Goal: Information Seeking & Learning: Compare options

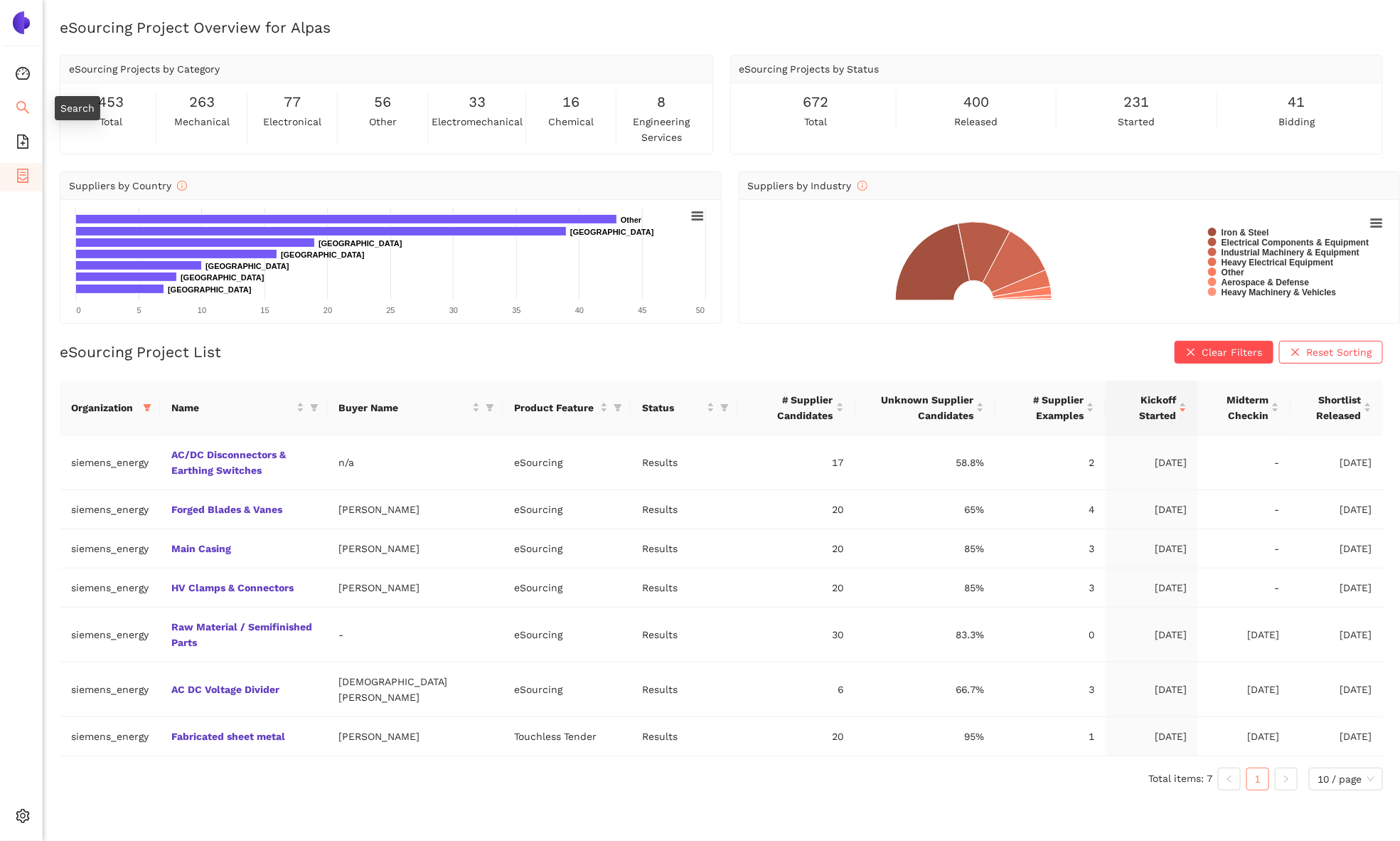
click at [21, 108] on icon "search" at bounding box center [22, 107] width 13 height 13
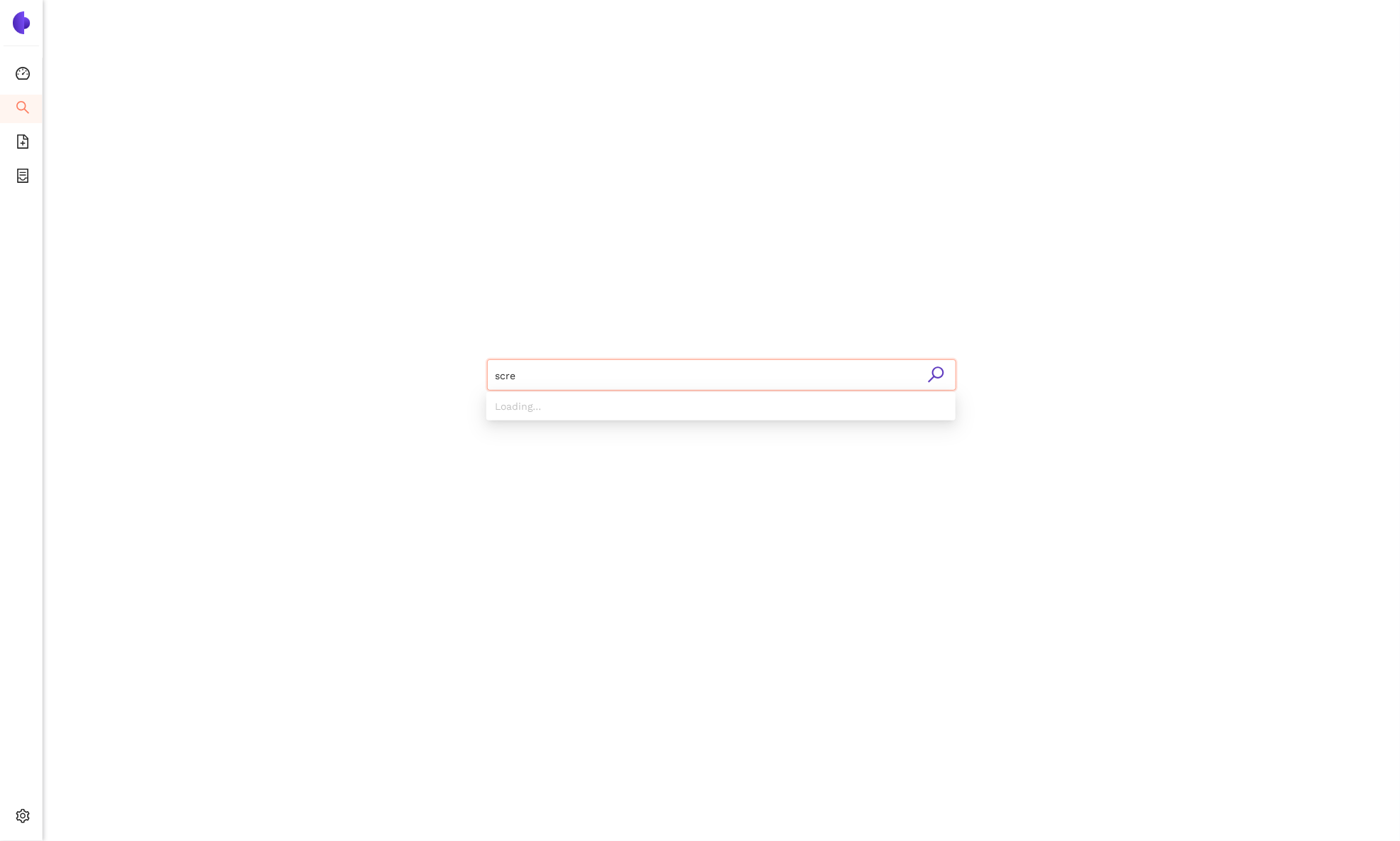
type input "screw"
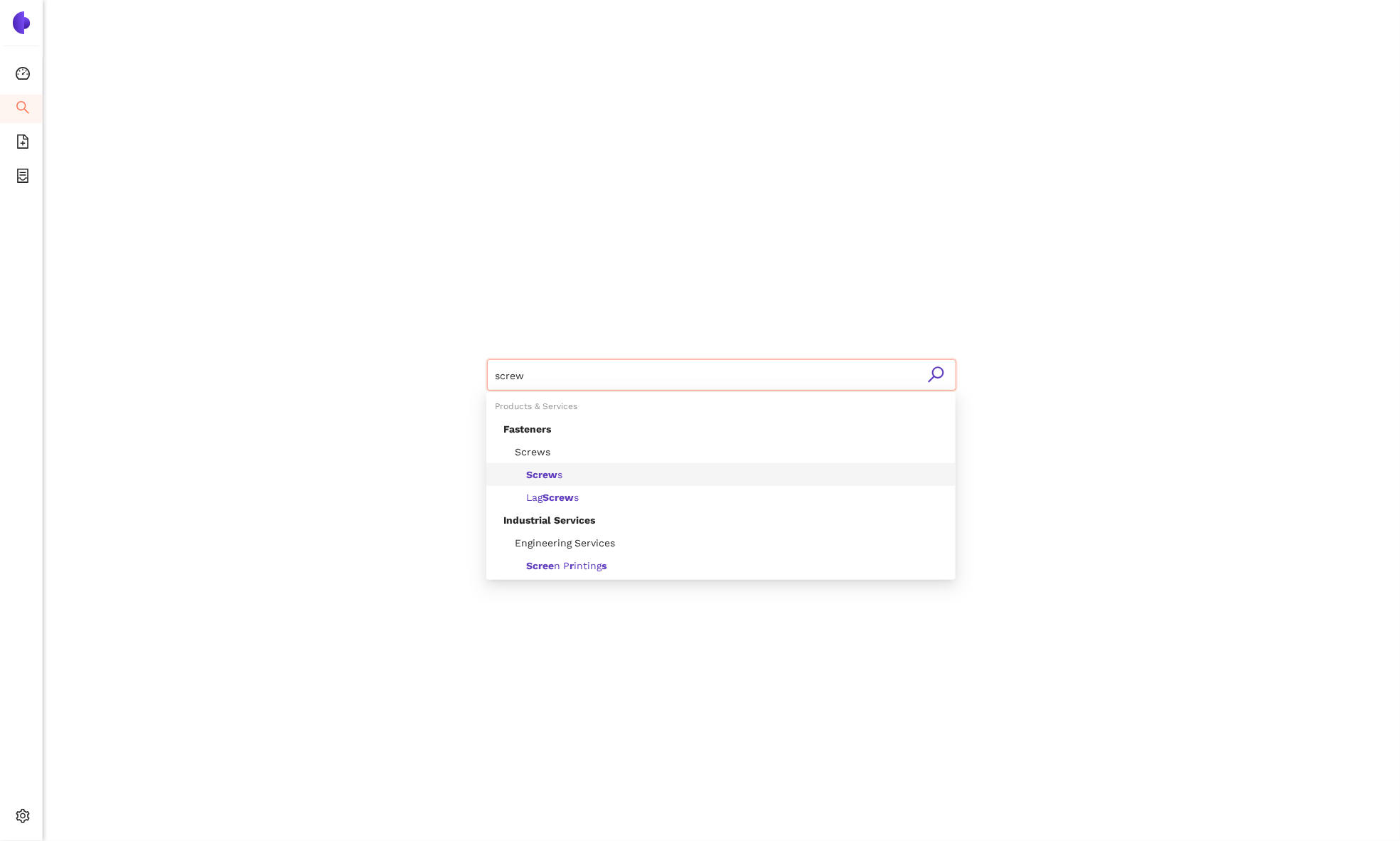
click at [577, 485] on div "Screw s" at bounding box center [720, 474] width 469 height 23
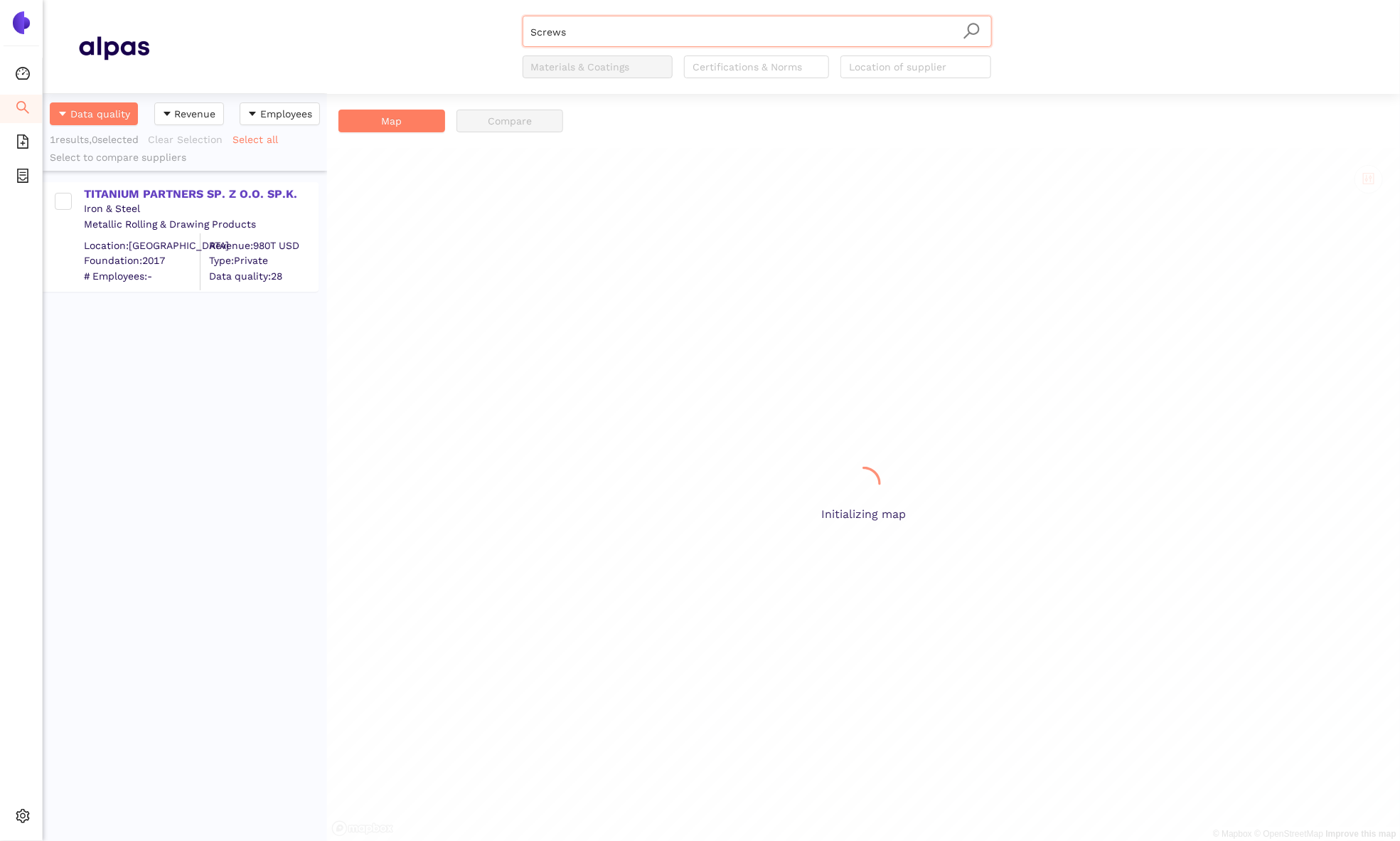
scroll to position [747, 284]
click at [532, 38] on input "Screws" at bounding box center [757, 32] width 452 height 32
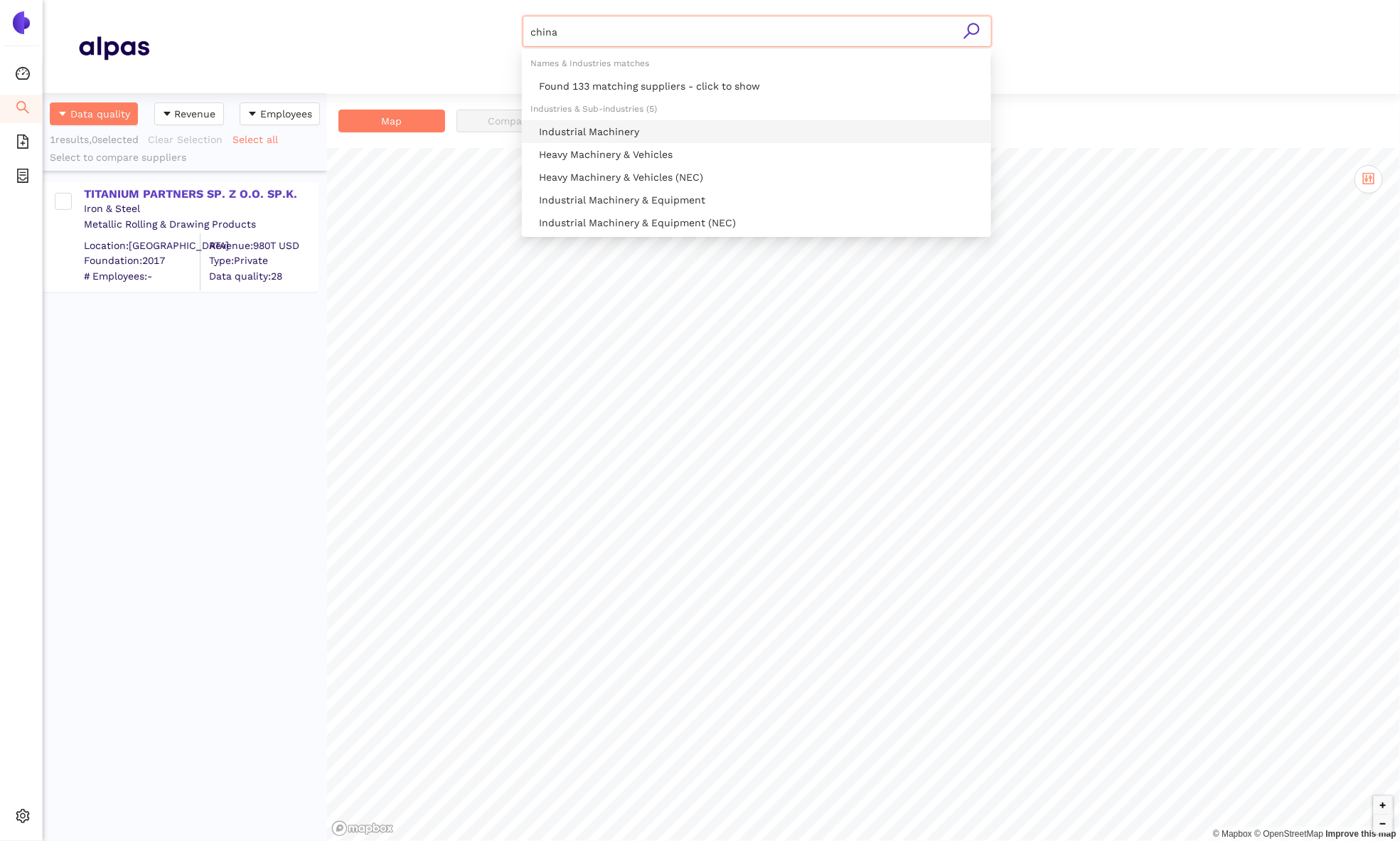
click at [595, 129] on div "Industrial Machinery" at bounding box center [760, 132] width 443 height 15
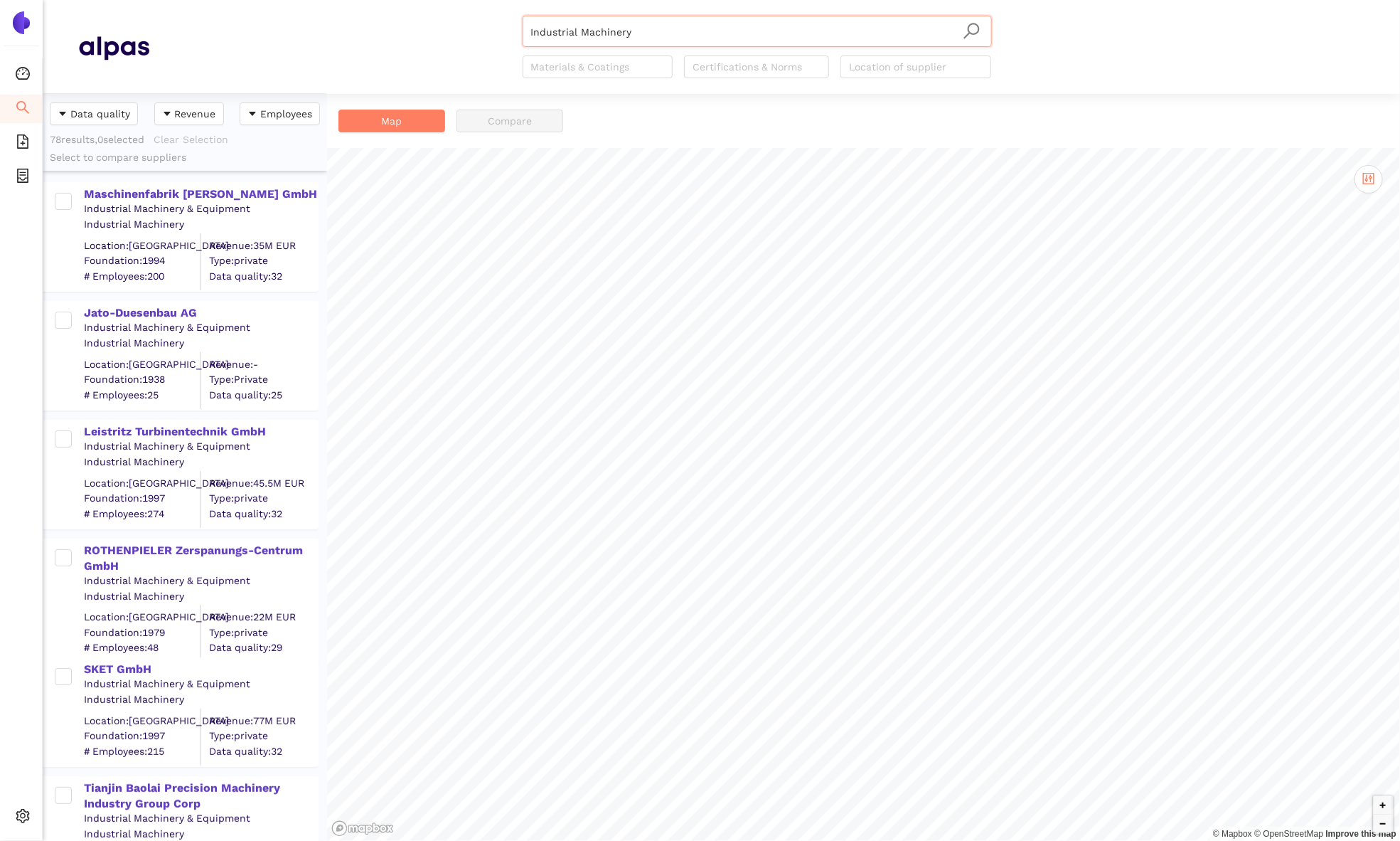
type input "Industrial Machinery"
click at [29, 138] on li "eSourcing Templates" at bounding box center [21, 143] width 42 height 28
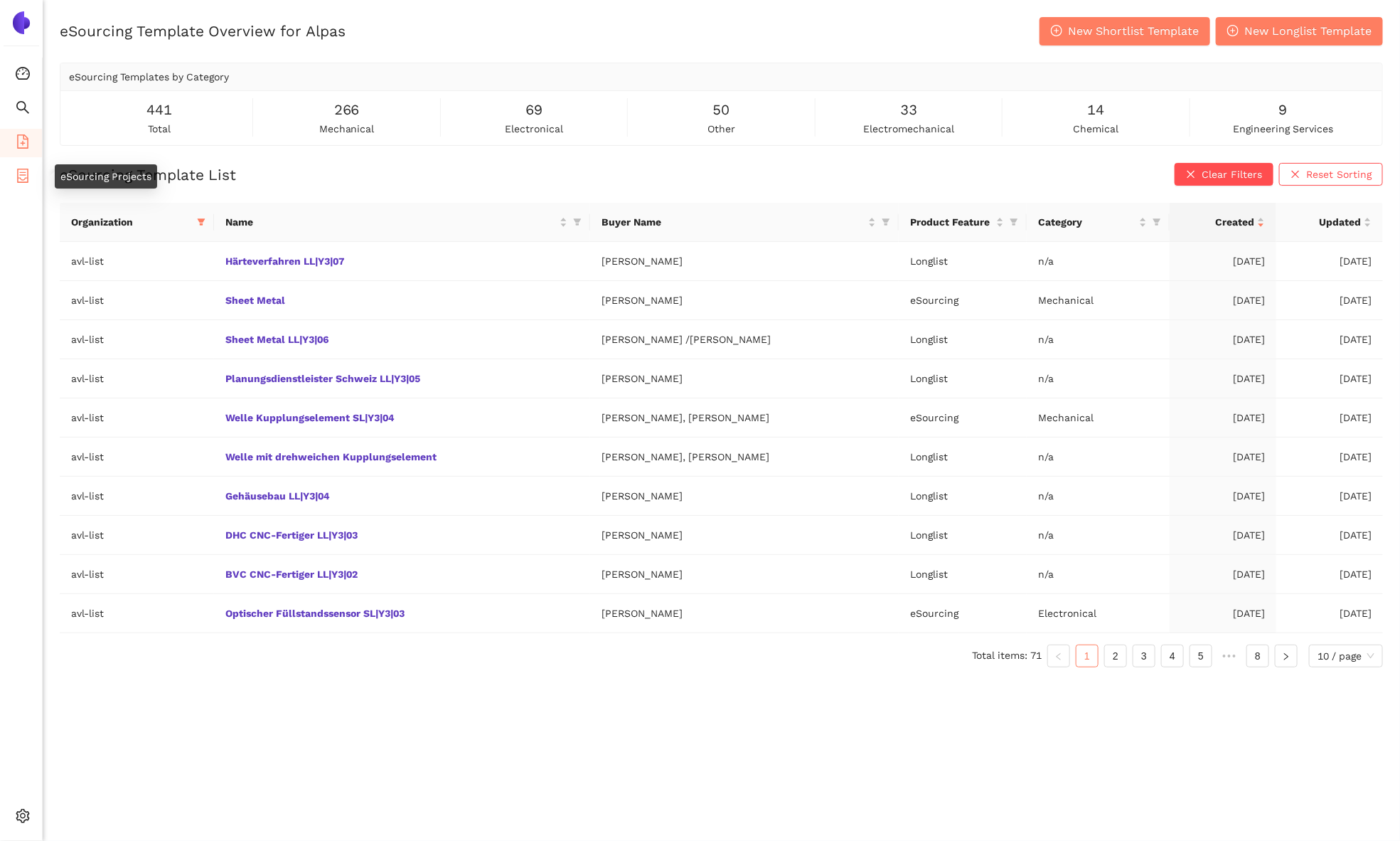
click at [26, 179] on icon "container" at bounding box center [22, 175] width 15 height 15
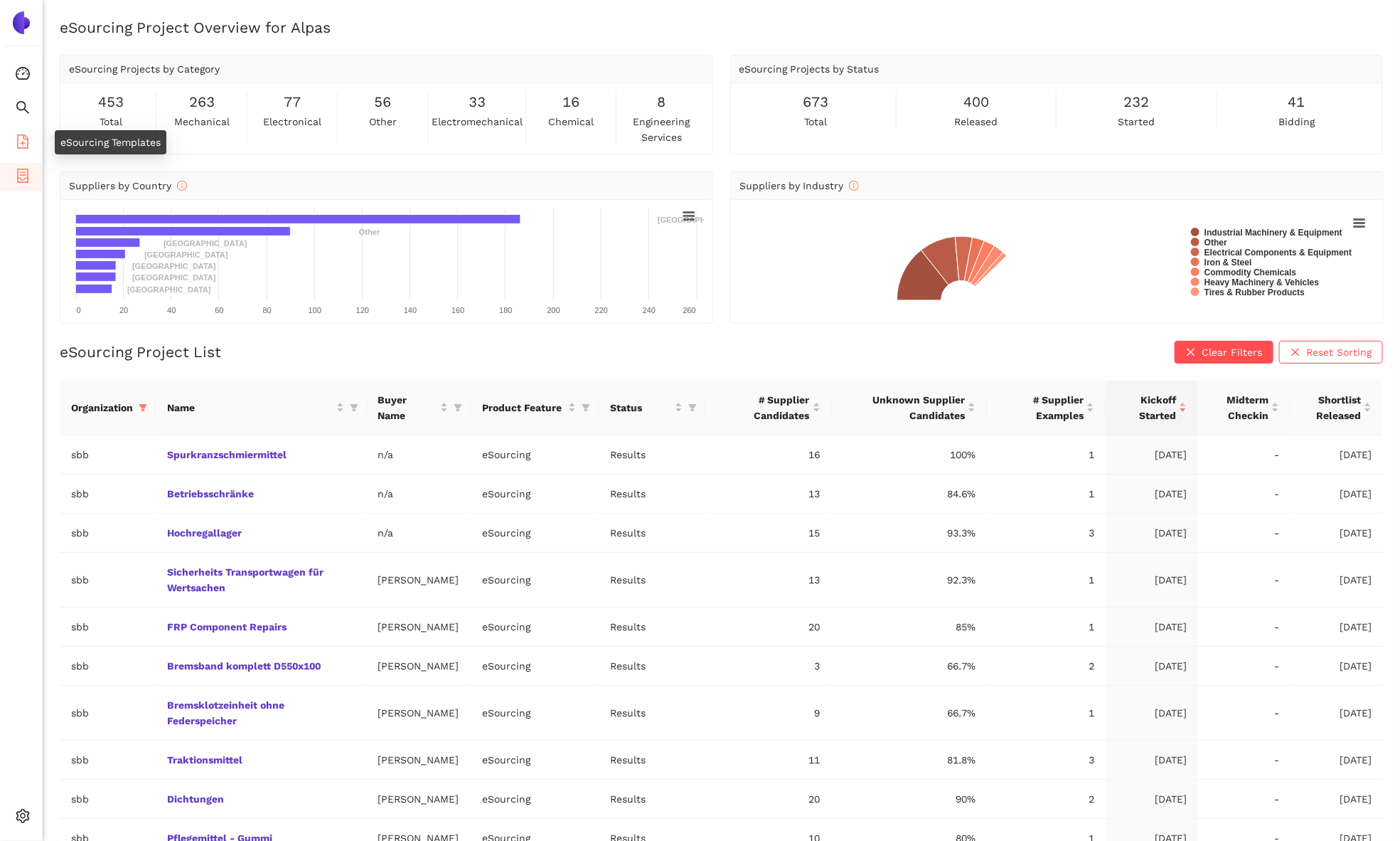
click at [31, 150] on li "eSourcing Templates" at bounding box center [21, 143] width 42 height 28
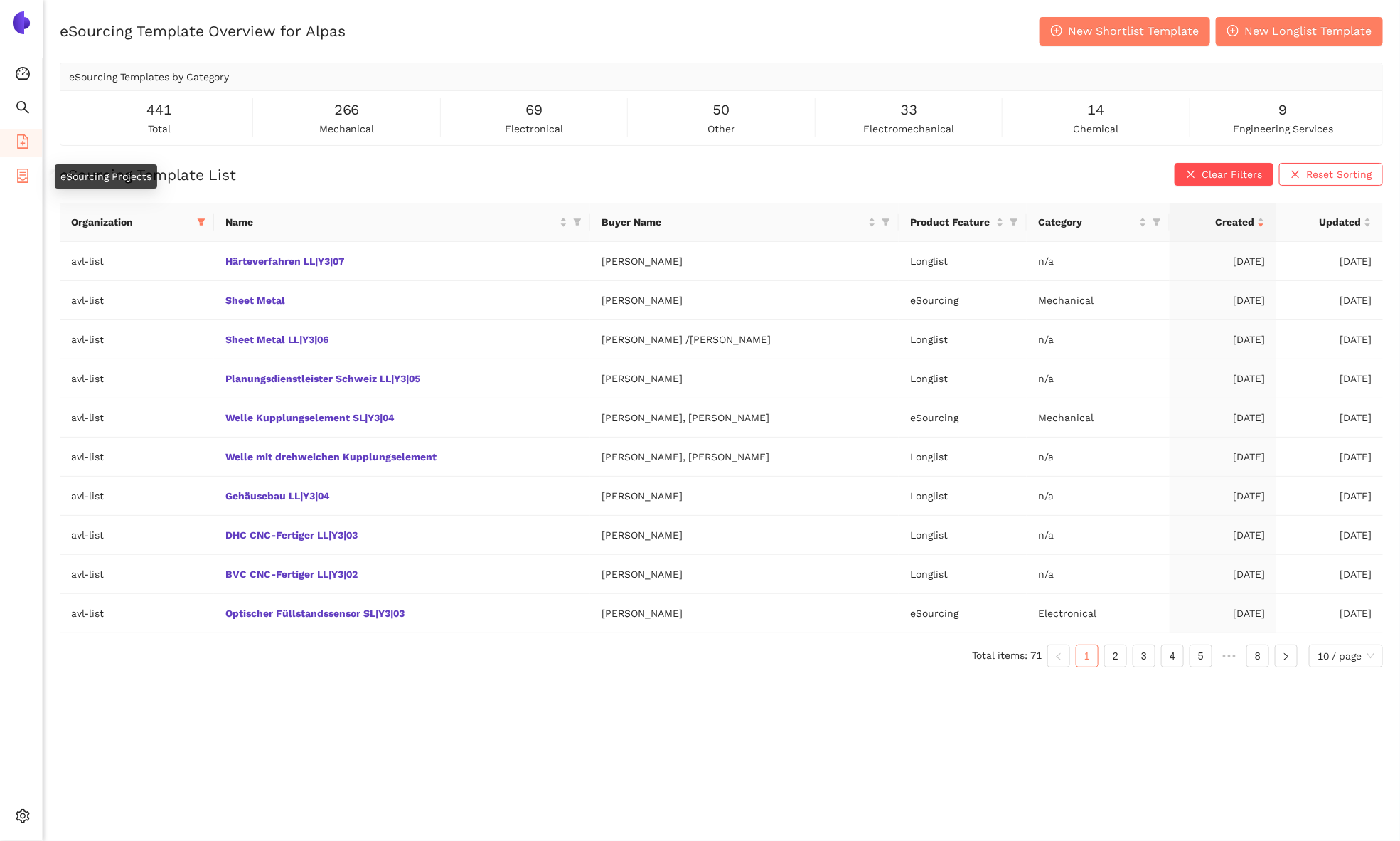
click at [30, 183] on li "eSourcing Projects" at bounding box center [21, 177] width 42 height 28
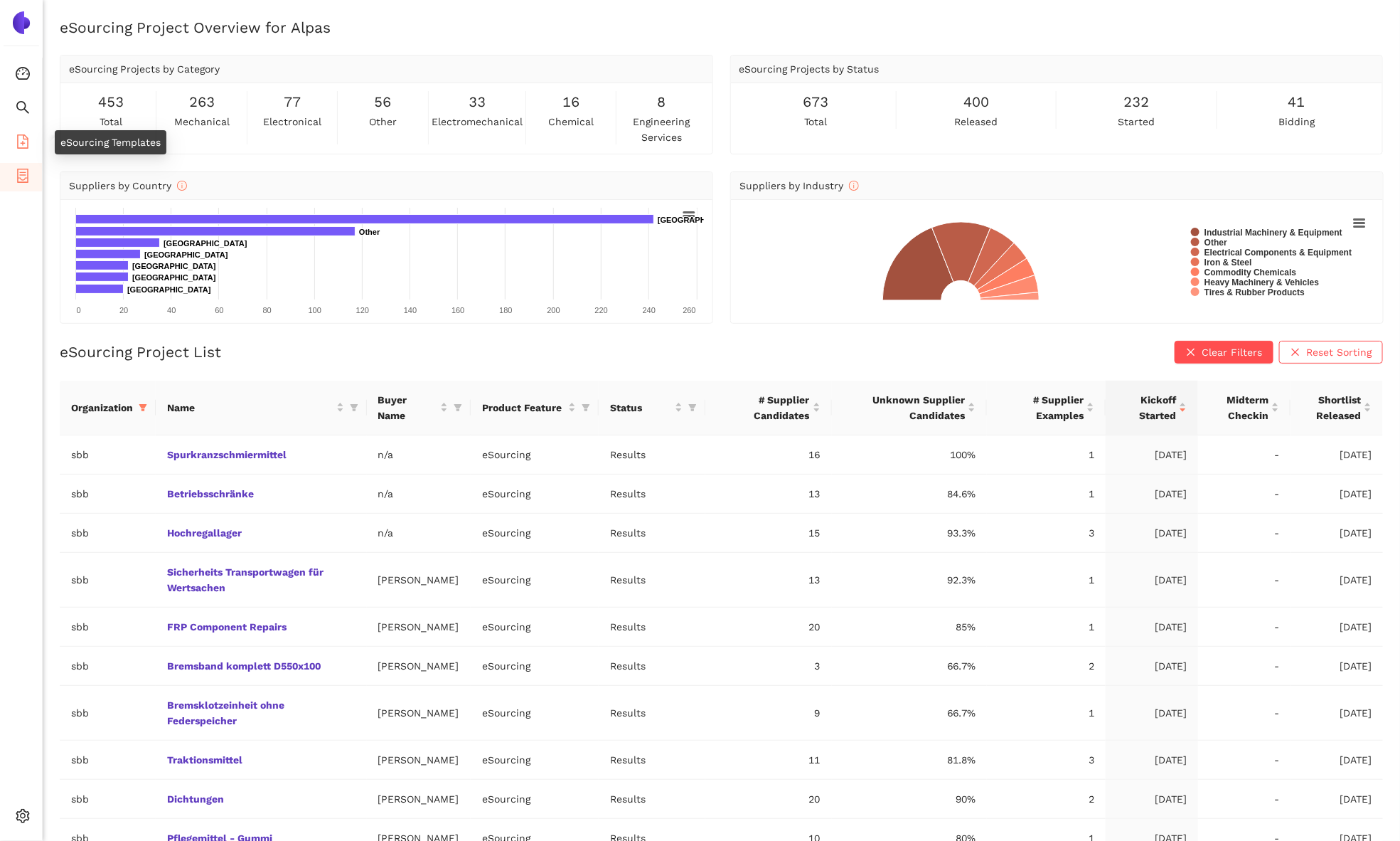
click at [26, 131] on span "file-add" at bounding box center [22, 143] width 15 height 28
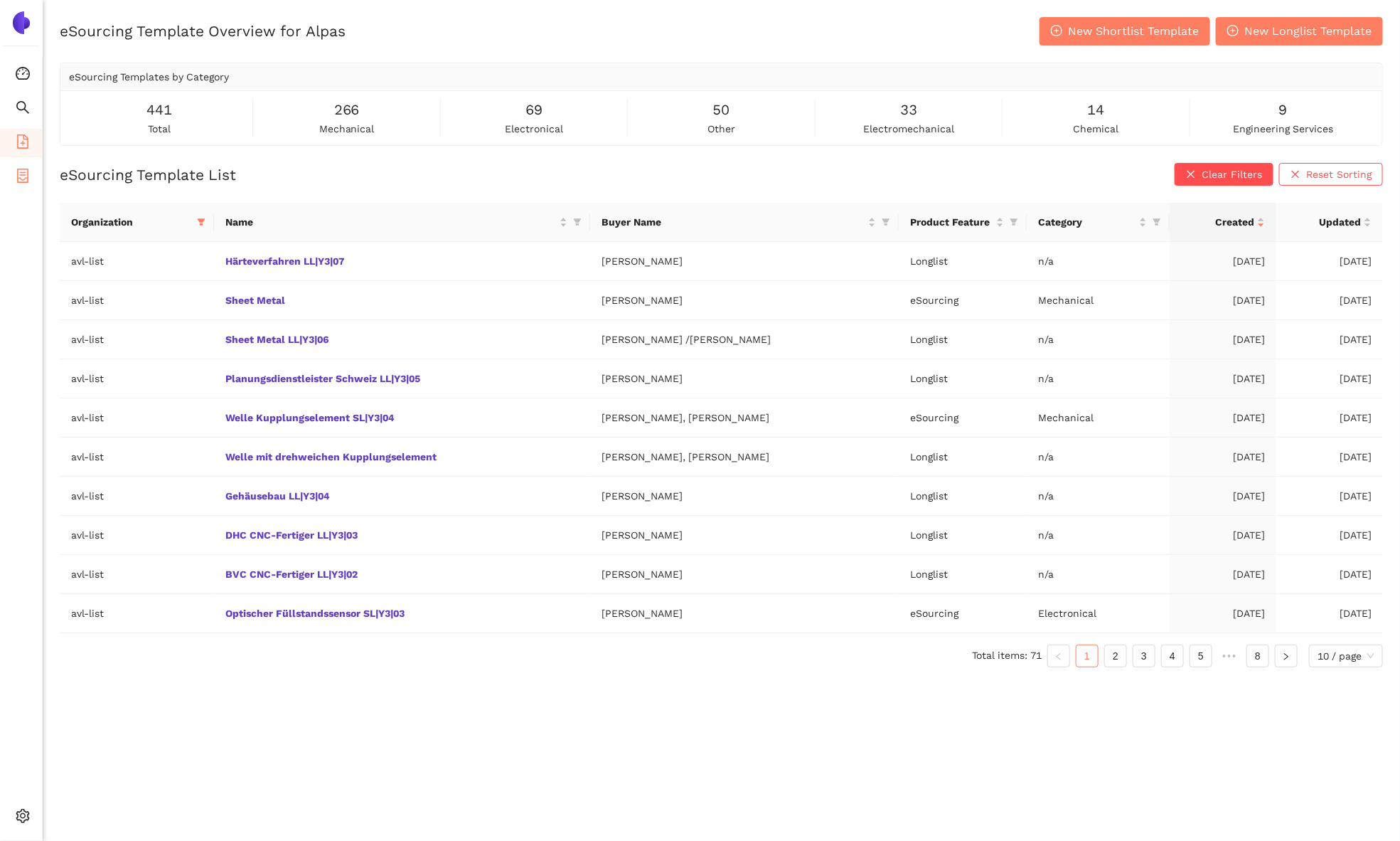
click at [32, 175] on li "eSourcing Projects" at bounding box center [21, 177] width 42 height 28
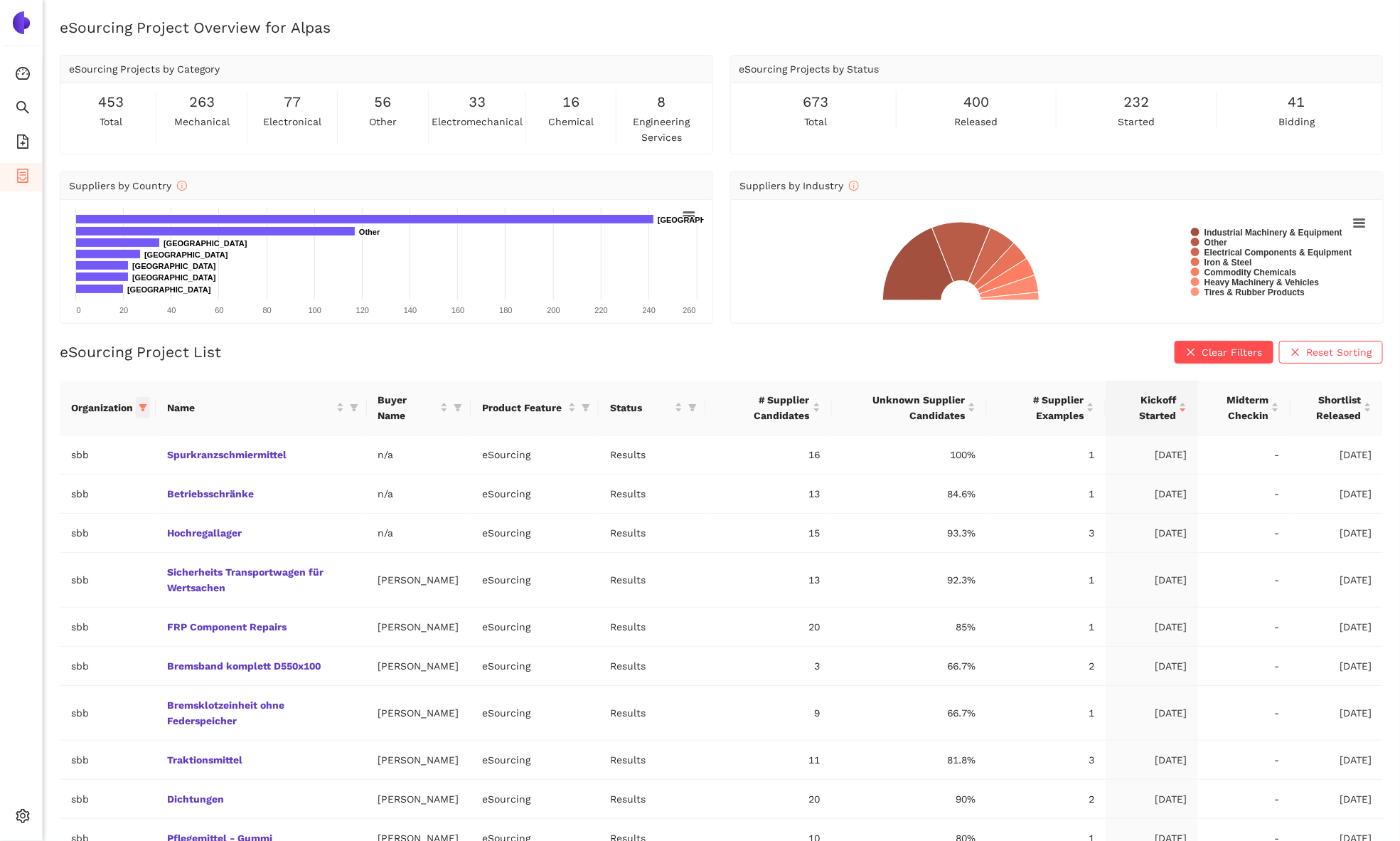
click at [149, 404] on span at bounding box center [143, 407] width 15 height 21
click at [269, 356] on div "eSourcing Project List Clear Filters Reset Sorting" at bounding box center [721, 352] width 1323 height 23
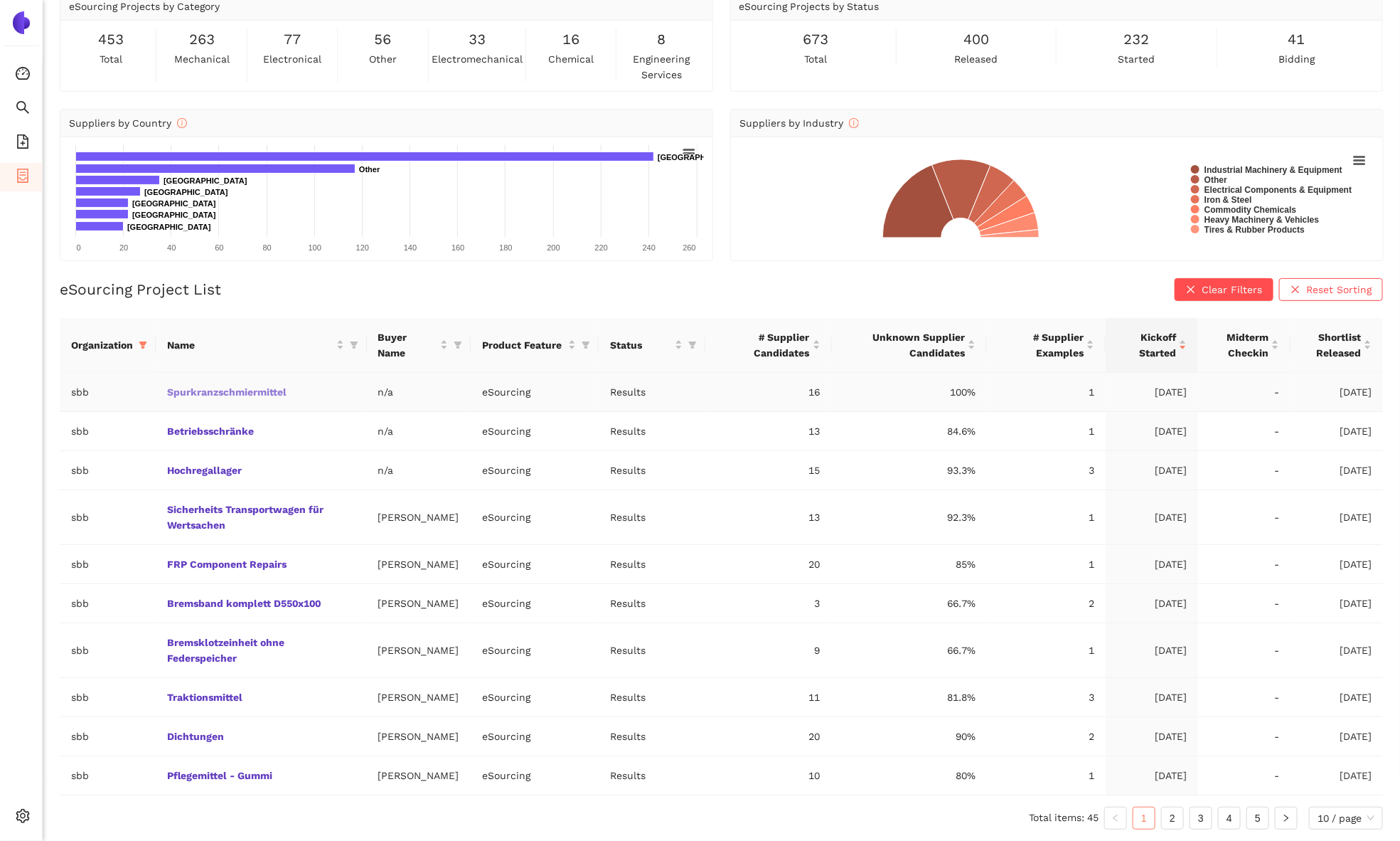
click at [0, 0] on link "Spurkranzschmiermittel" at bounding box center [0, 0] width 0 height 0
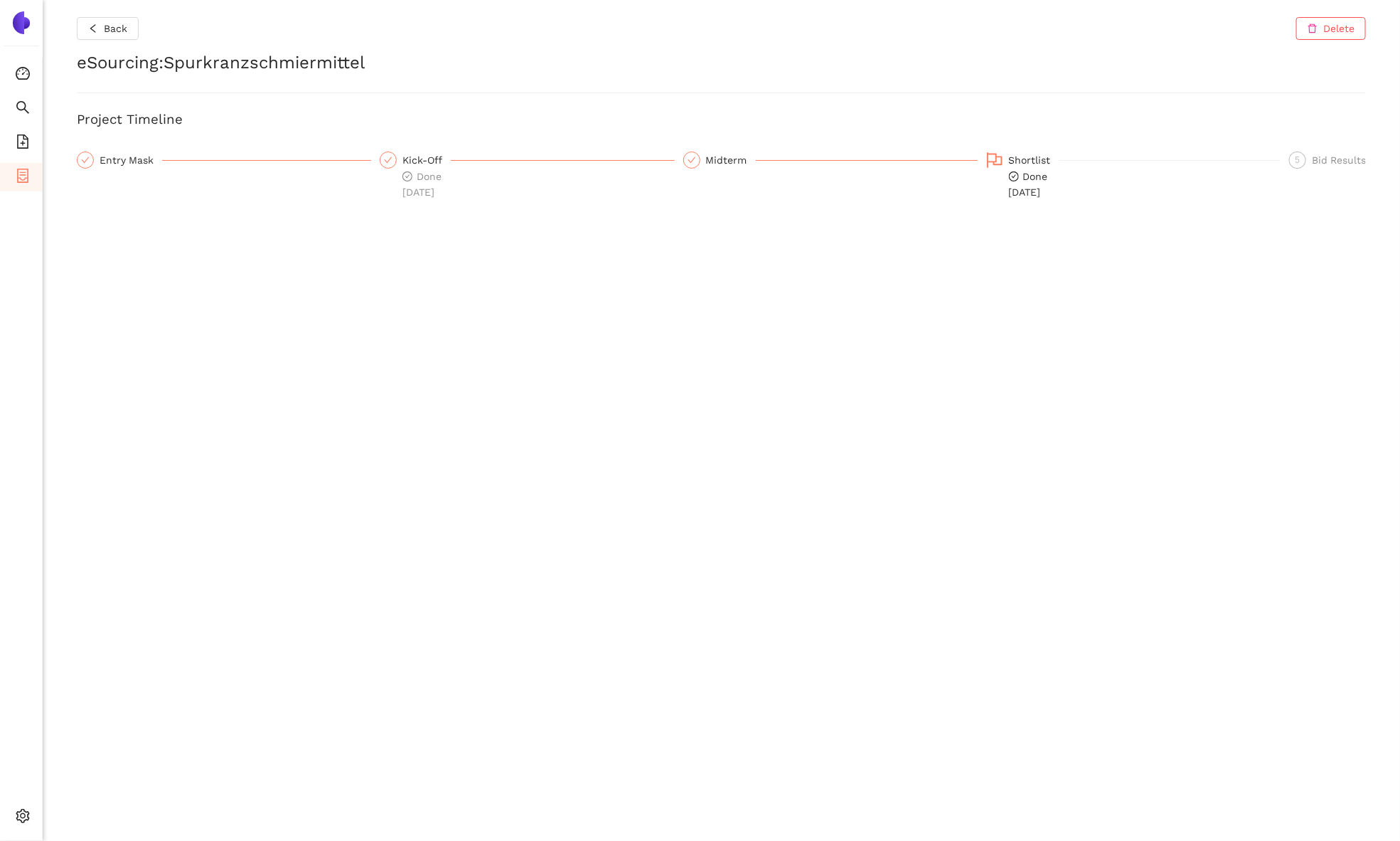
click at [1019, 179] on span "Done 17.9.2025" at bounding box center [1028, 185] width 39 height 27
click at [98, 717] on span "Internal Area" at bounding box center [103, 714] width 63 height 11
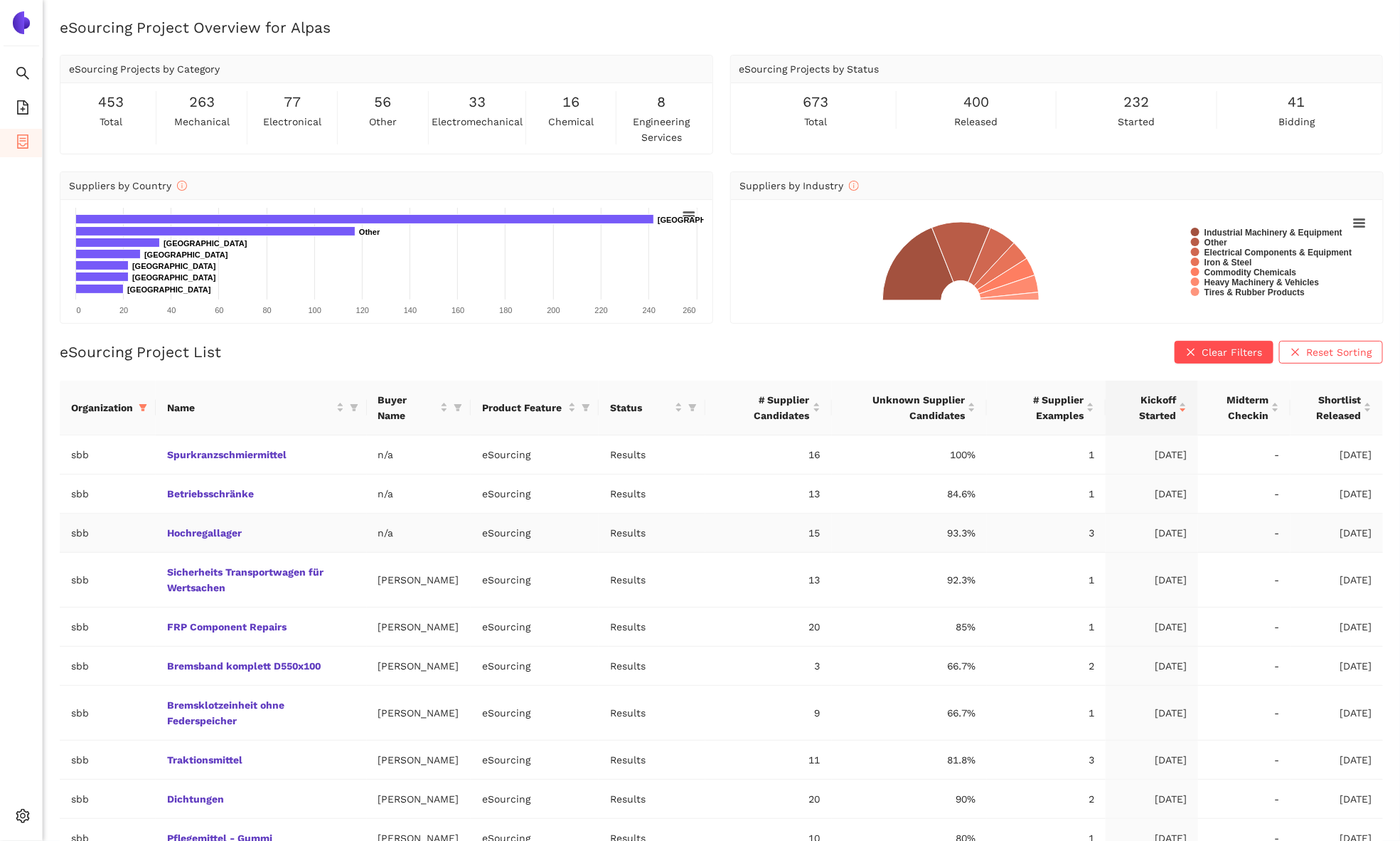
scroll to position [15, 0]
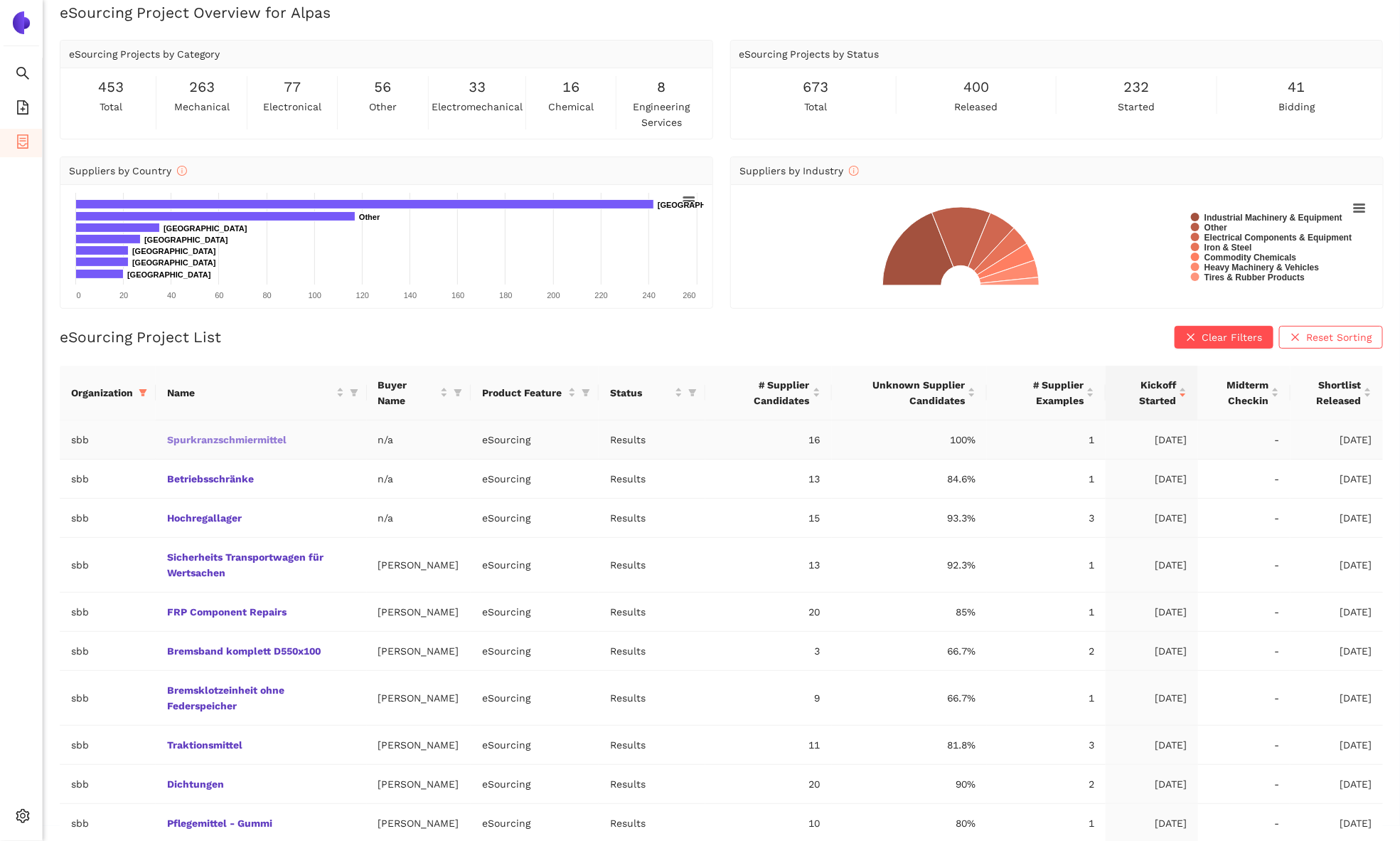
click at [0, 0] on link "Spurkranzschmiermittel" at bounding box center [0, 0] width 0 height 0
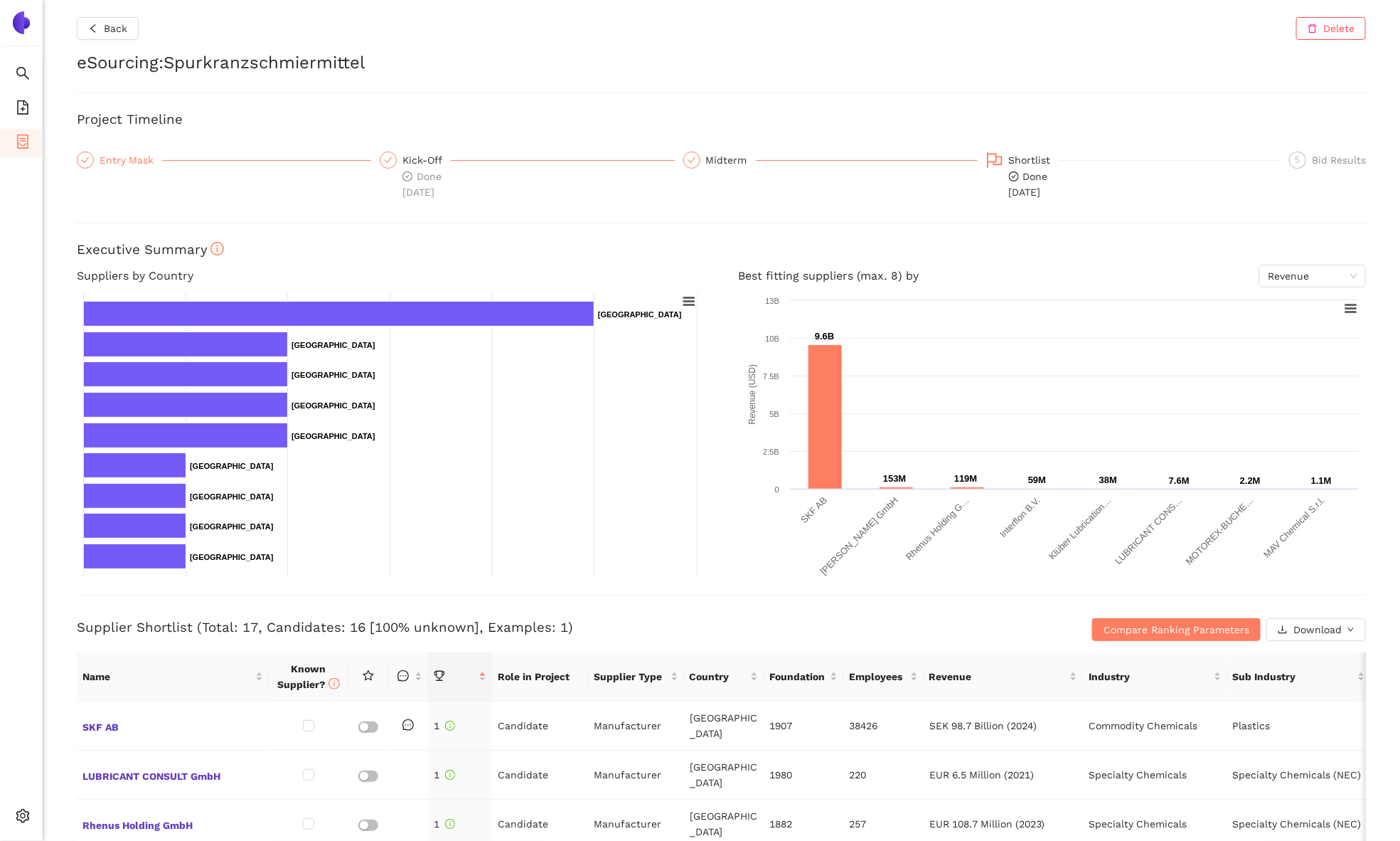
click at [150, 154] on div "Entry Mask" at bounding box center [131, 160] width 62 height 17
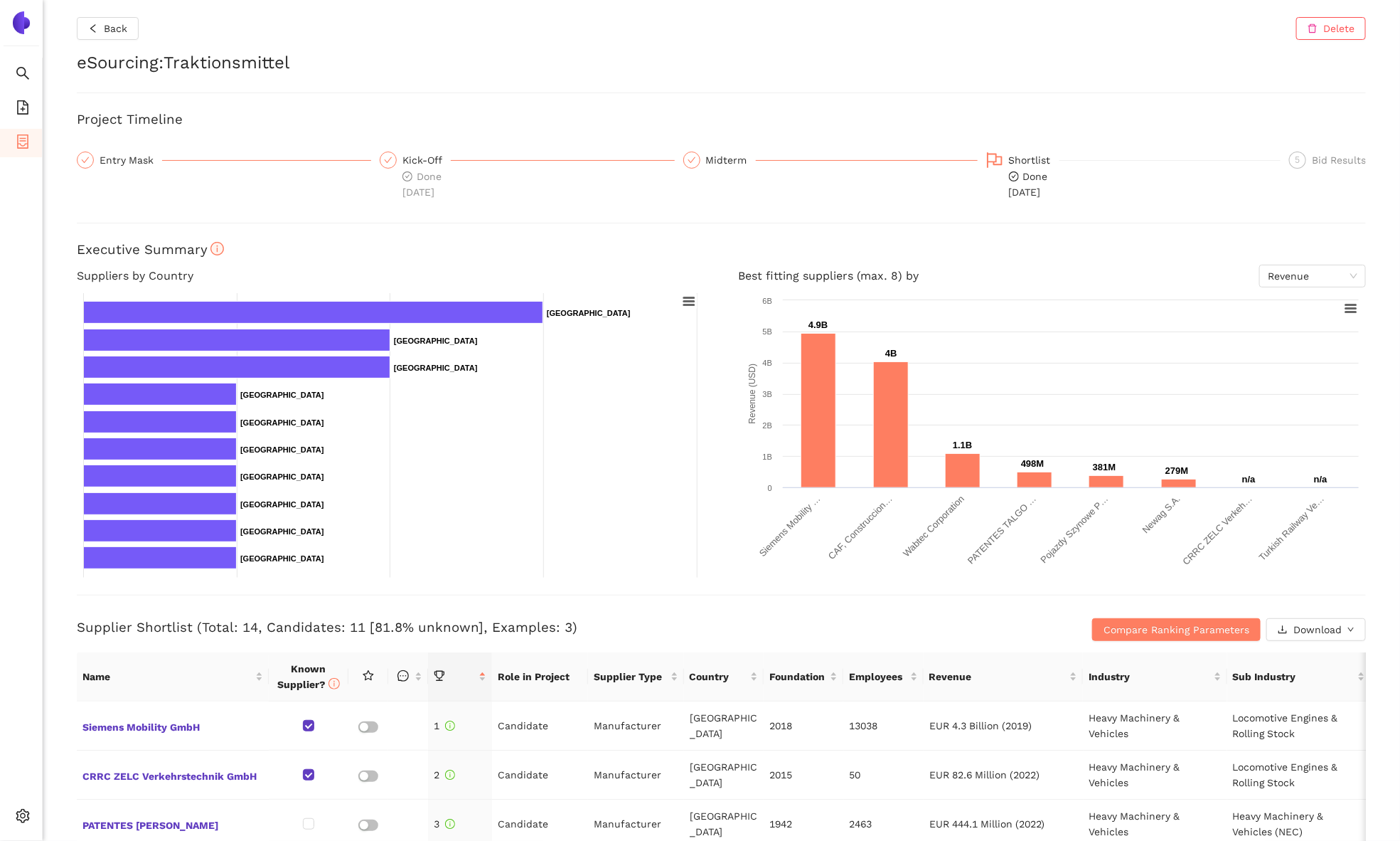
click at [282, 627] on h3 "Supplier Shortlist (Total: 14, Candidates: 11 [81.8% unknown], Examples: 3)" at bounding box center [507, 627] width 859 height 19
drag, startPoint x: 284, startPoint y: 626, endPoint x: 378, endPoint y: 626, distance: 94.0
click at [302, 626] on h3 "Supplier Shortlist (Total: 14, Candidates: 11 [81.8% unknown], Examples: 3)" at bounding box center [507, 627] width 859 height 19
click at [355, 620] on h3 "Supplier Shortlist (Total: 14, Candidates: 11 [81.8% unknown], Examples: 3)" at bounding box center [507, 627] width 859 height 19
drag, startPoint x: 355, startPoint y: 620, endPoint x: 326, endPoint y: 620, distance: 29.0
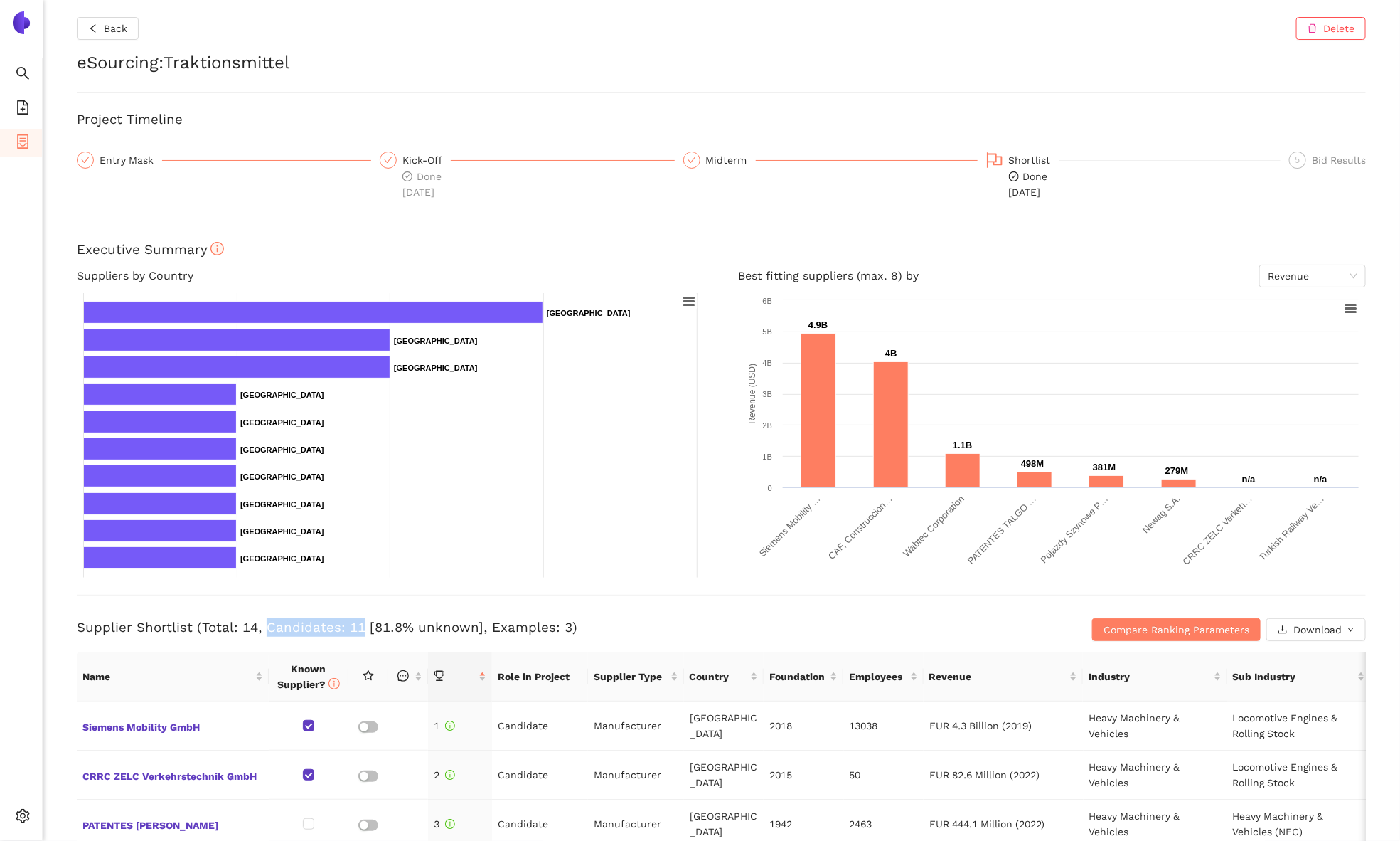
click at [326, 620] on h3 "Supplier Shortlist (Total: 14, Candidates: 11 [81.8% unknown], Examples: 3)" at bounding box center [507, 627] width 859 height 19
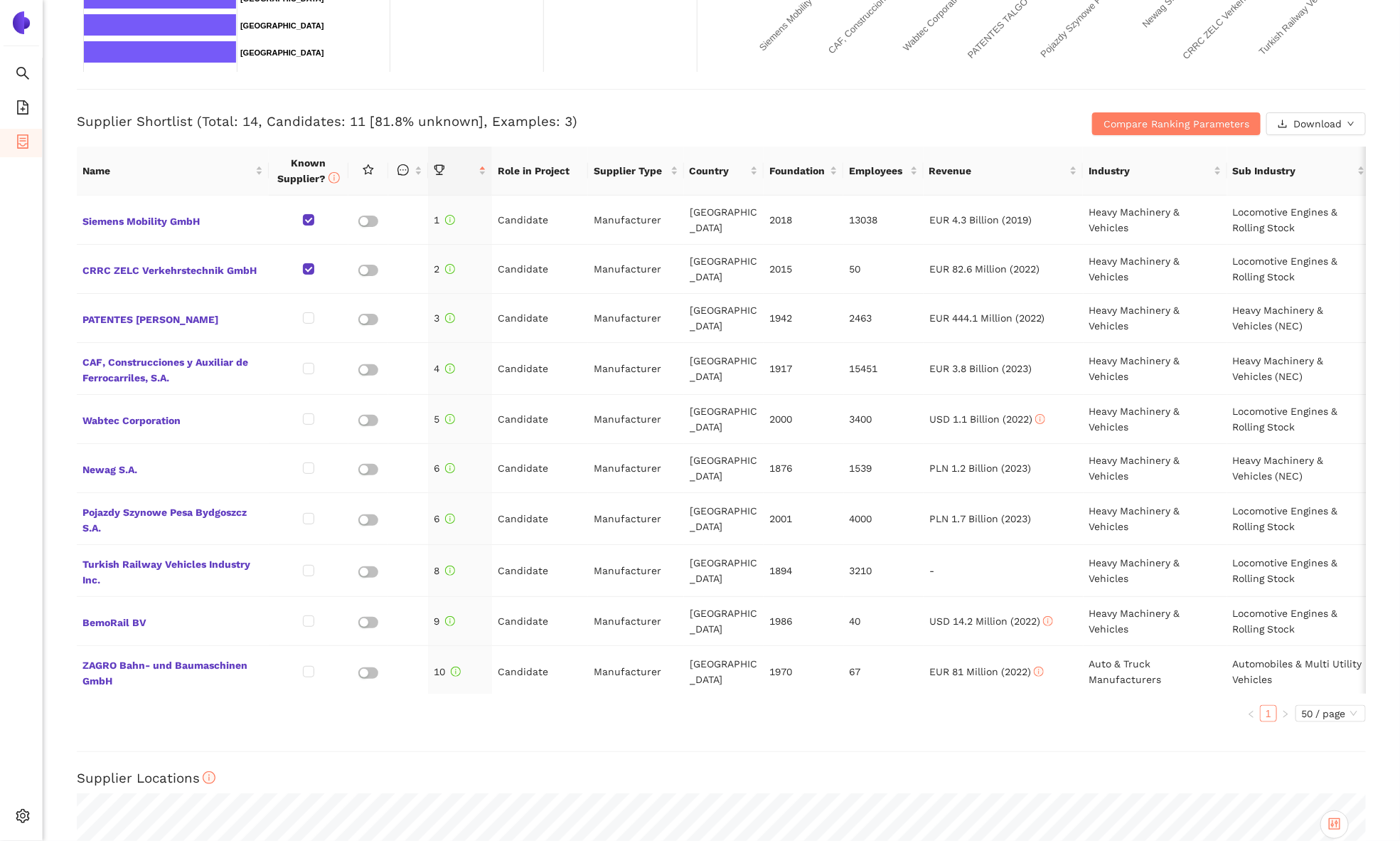
scroll to position [510, 0]
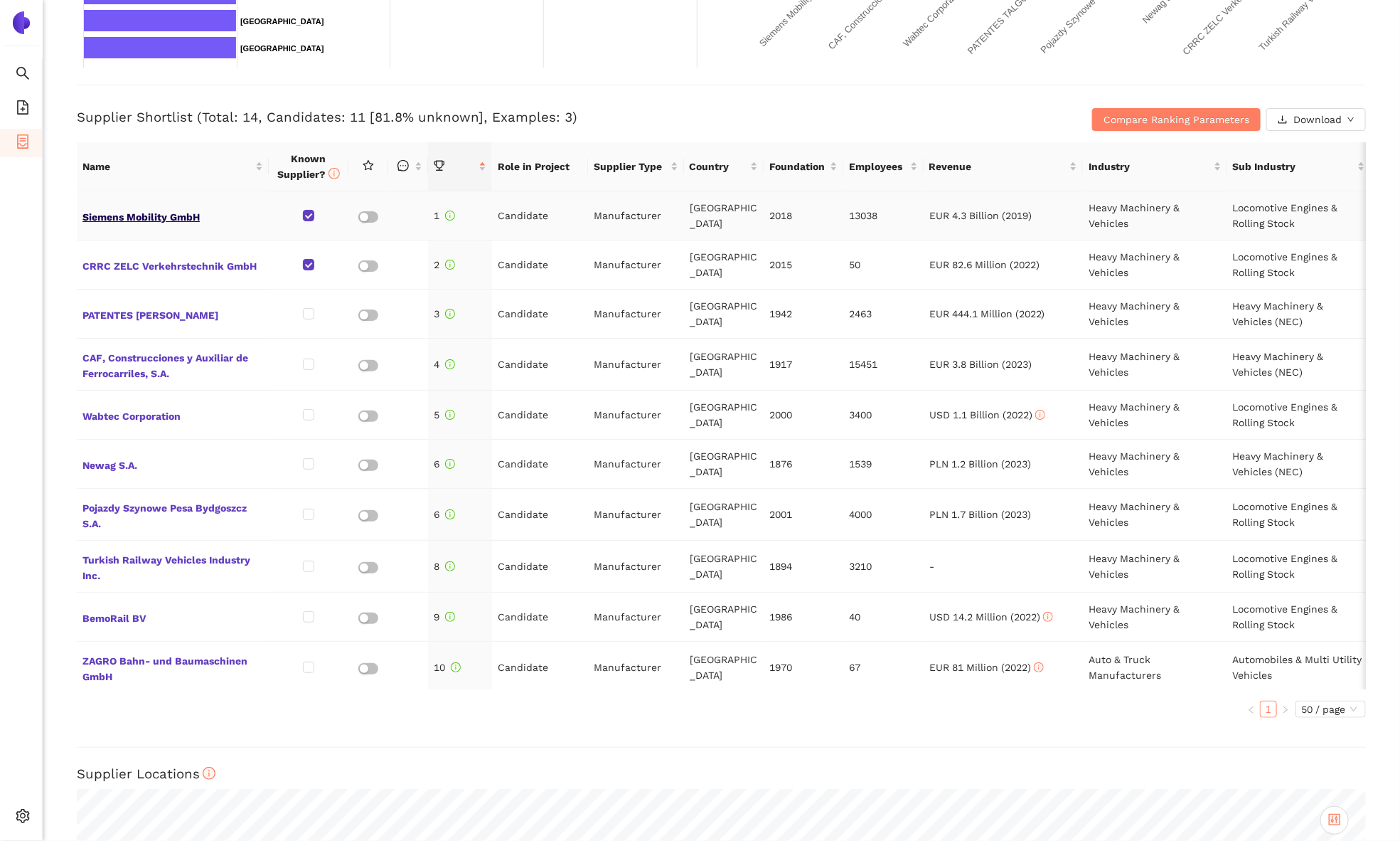
click at [140, 212] on span "Siemens Mobility GmbH" at bounding box center [173, 215] width 180 height 19
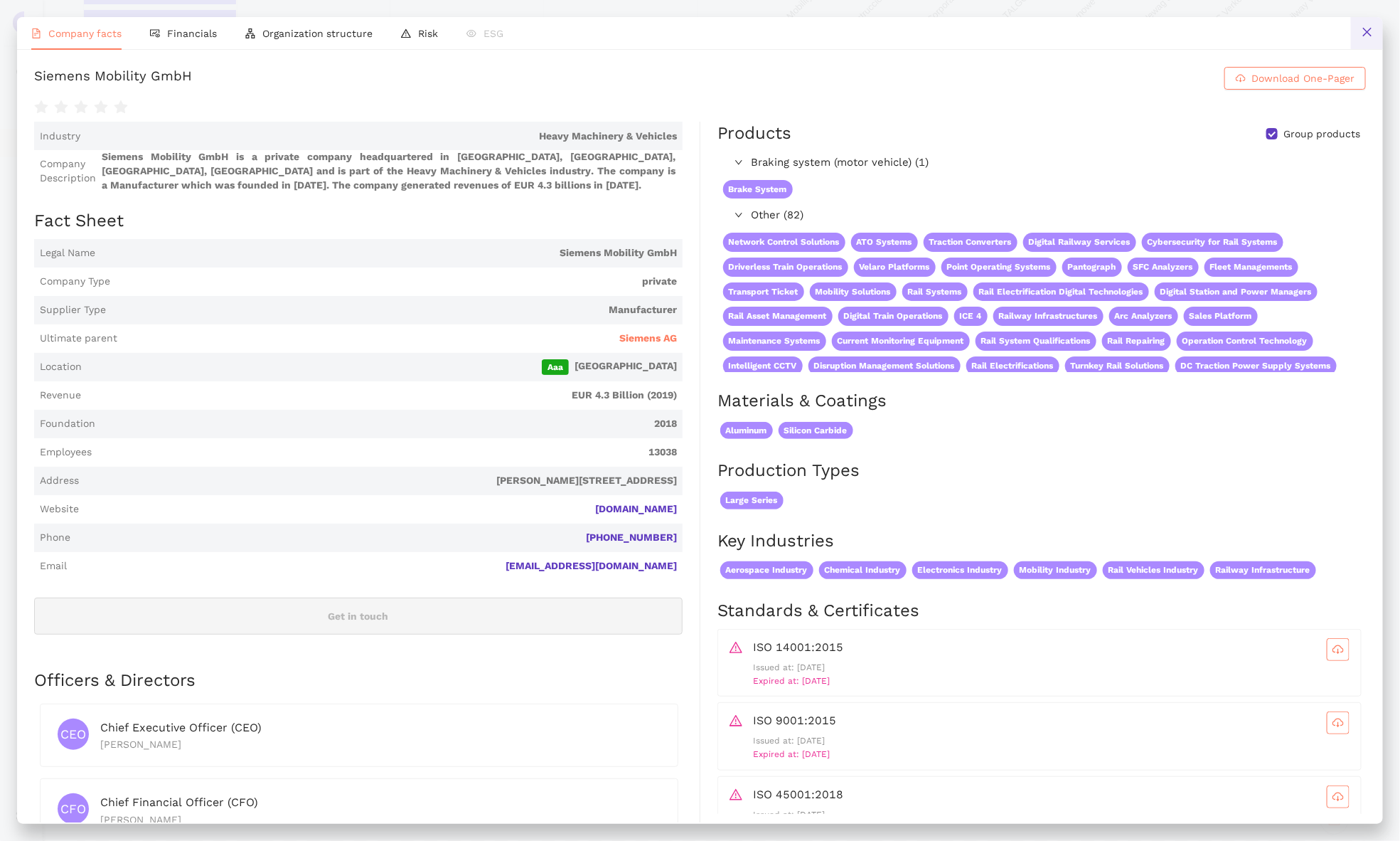
click at [1373, 24] on button at bounding box center [1366, 32] width 32 height 32
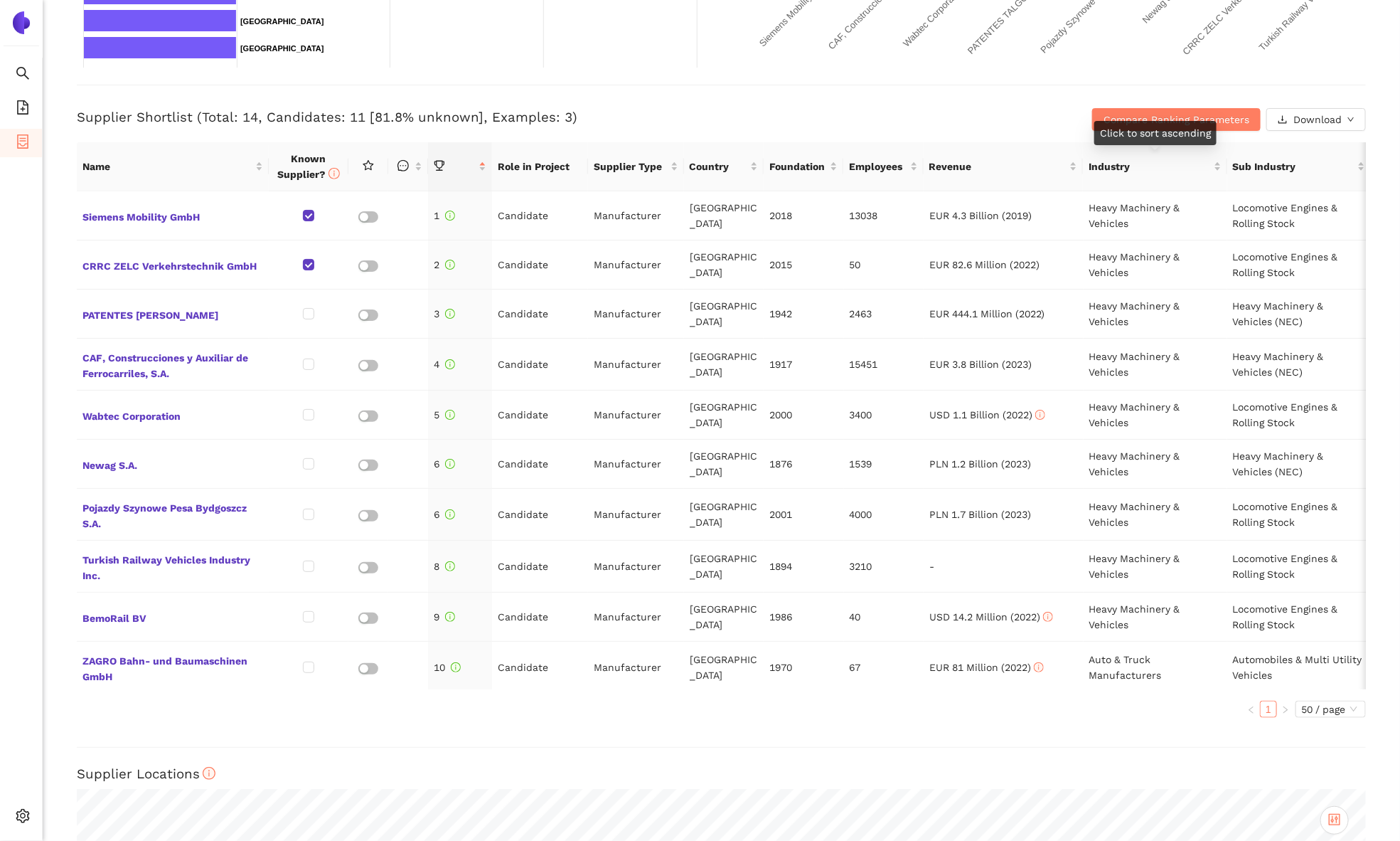
click at [1191, 121] on div "Click to sort ascending" at bounding box center [1155, 132] width 122 height 24
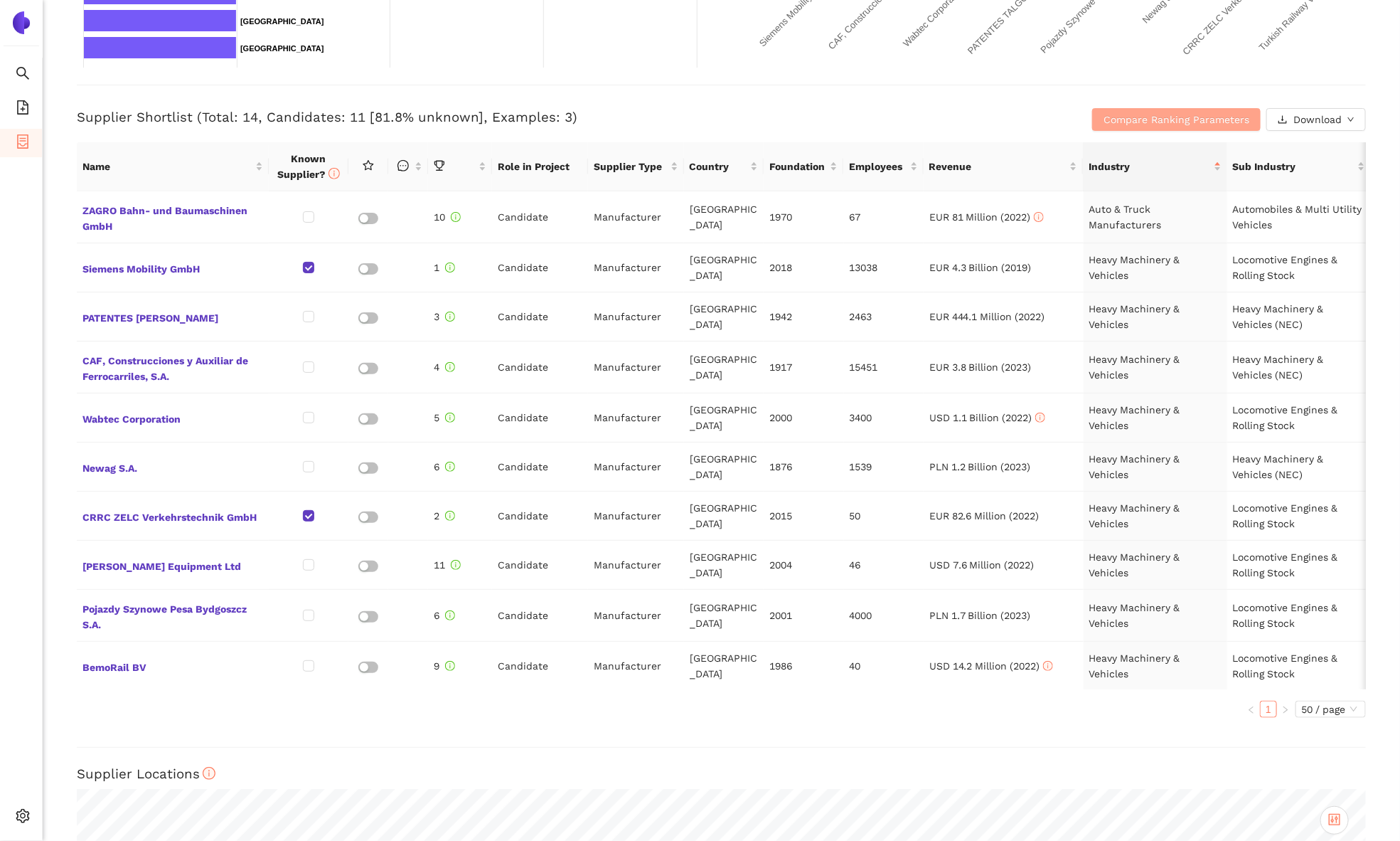
click at [1136, 121] on span "Compare Ranking Parameters" at bounding box center [1176, 120] width 146 height 15
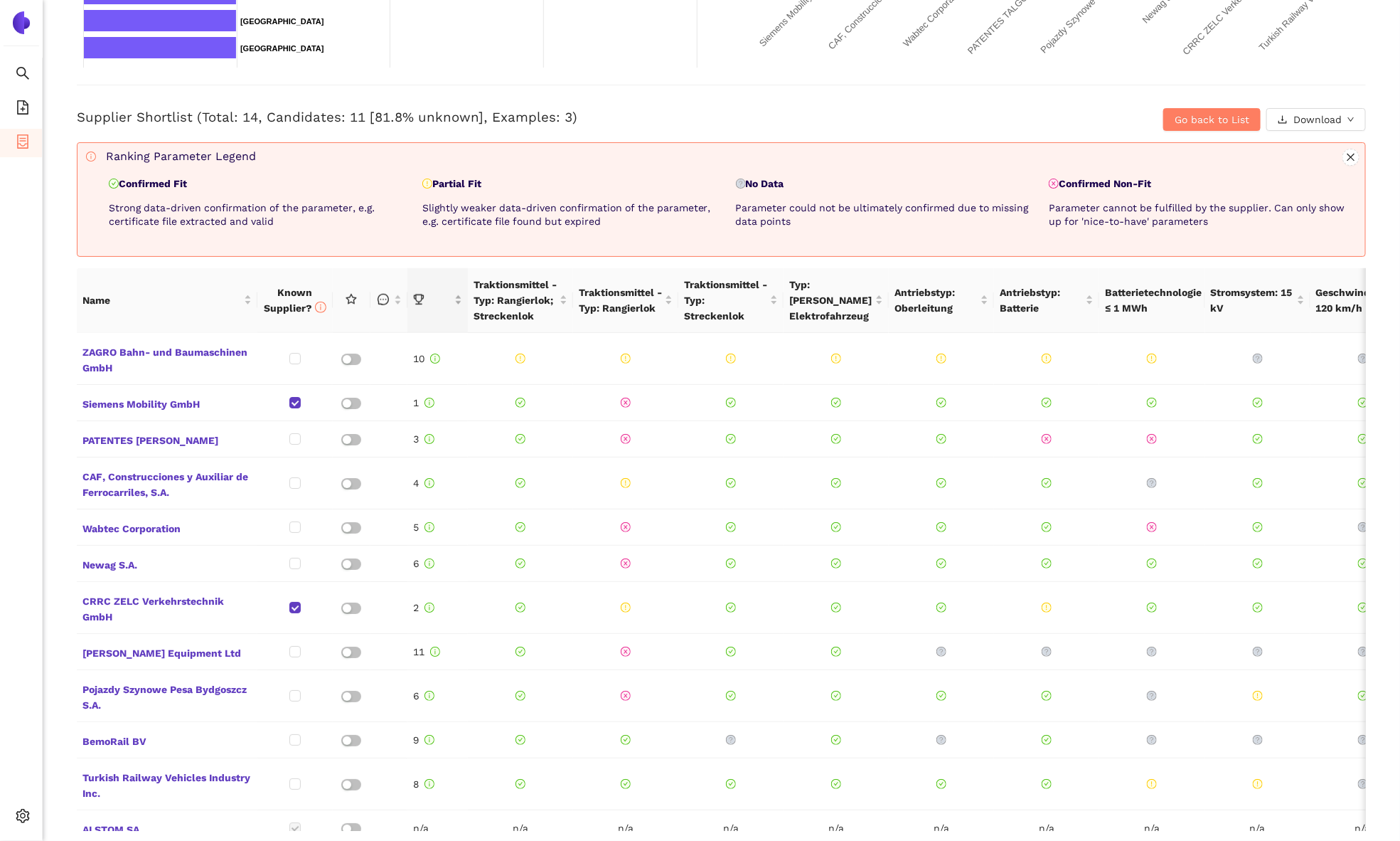
click at [445, 303] on span "this column is sortable" at bounding box center [432, 300] width 38 height 15
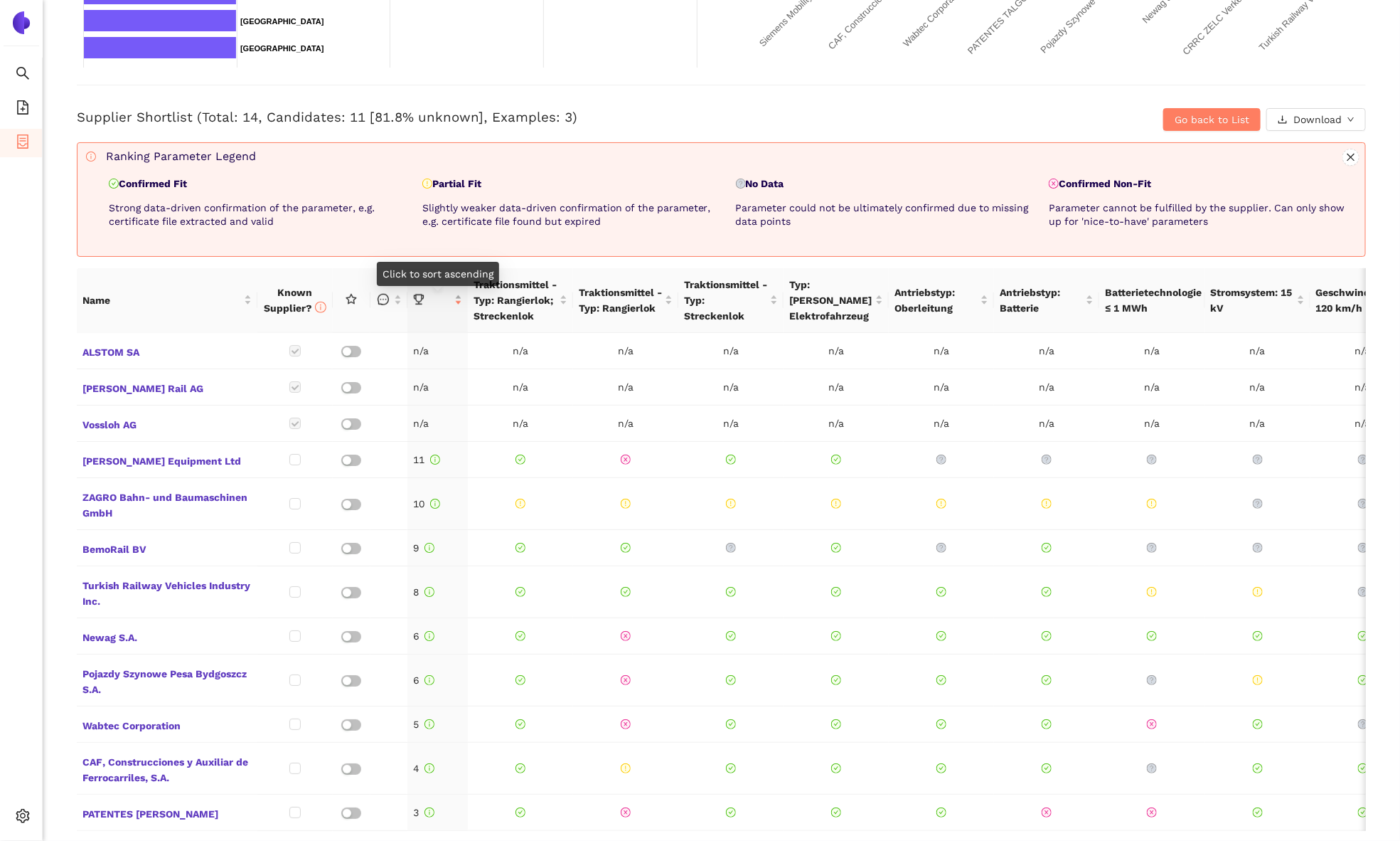
click at [448, 306] on span at bounding box center [432, 300] width 38 height 15
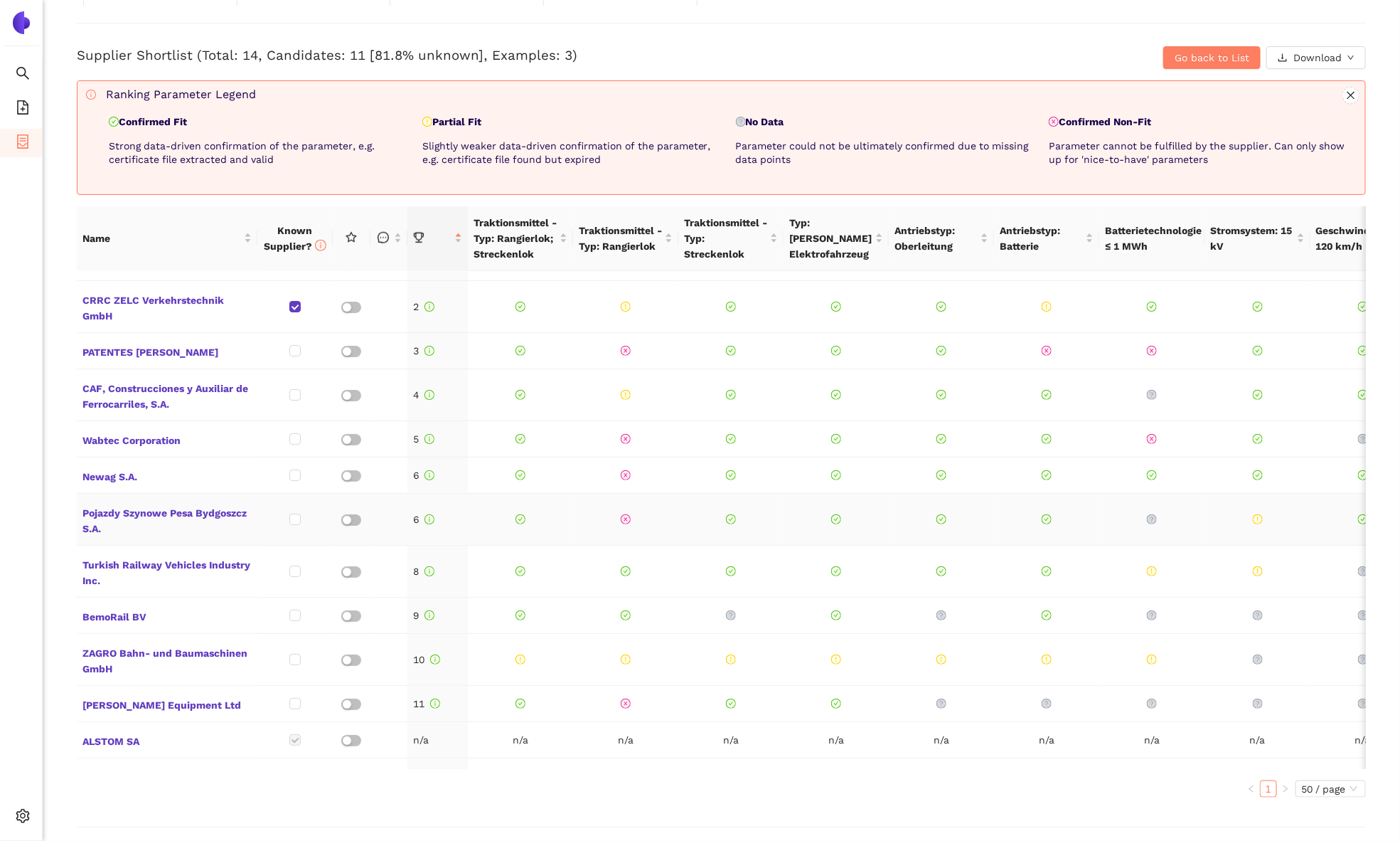
scroll to position [0, 0]
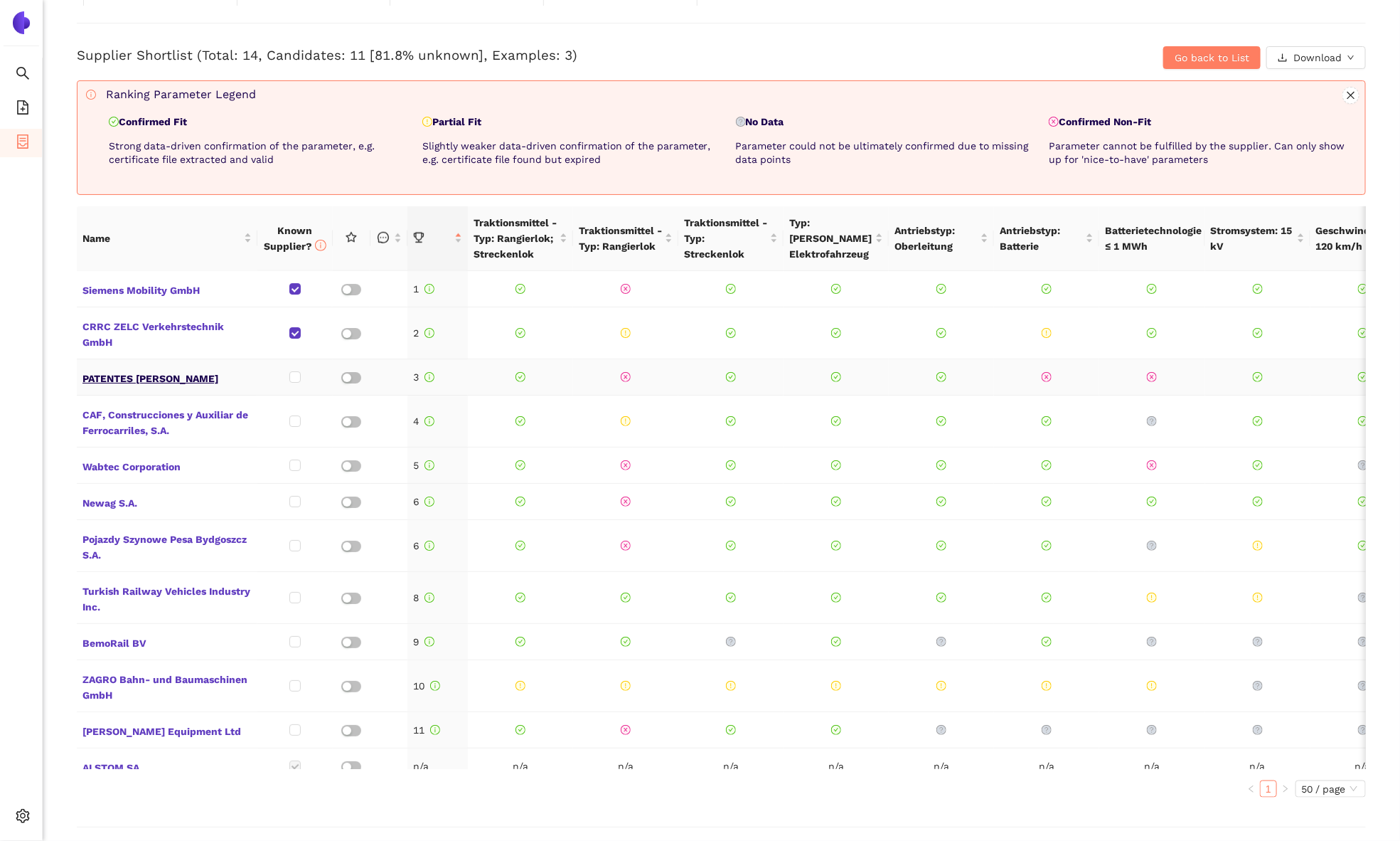
click at [129, 386] on span "PATENTES [PERSON_NAME]" at bounding box center [167, 377] width 169 height 19
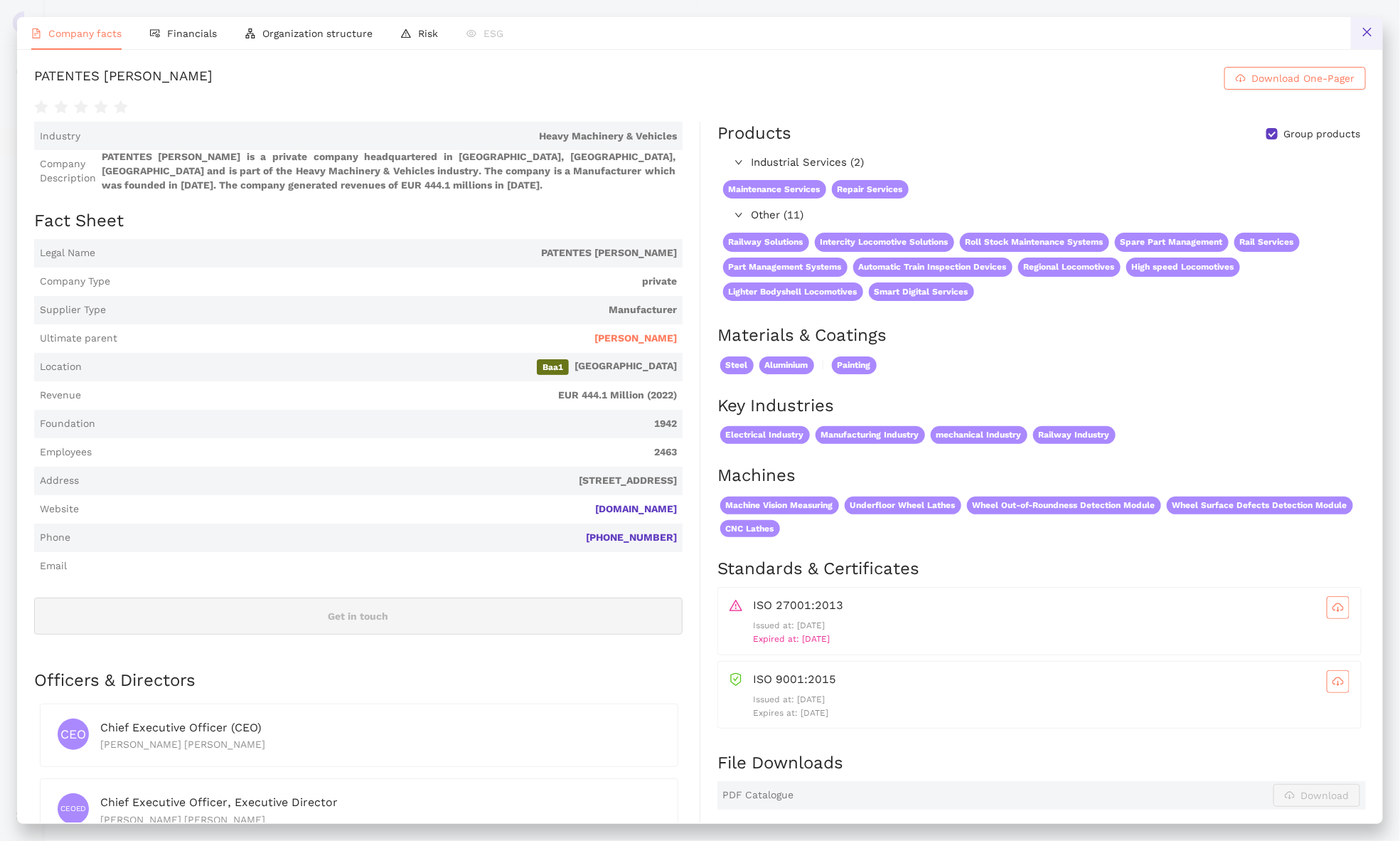
click at [1357, 31] on button at bounding box center [1366, 32] width 32 height 32
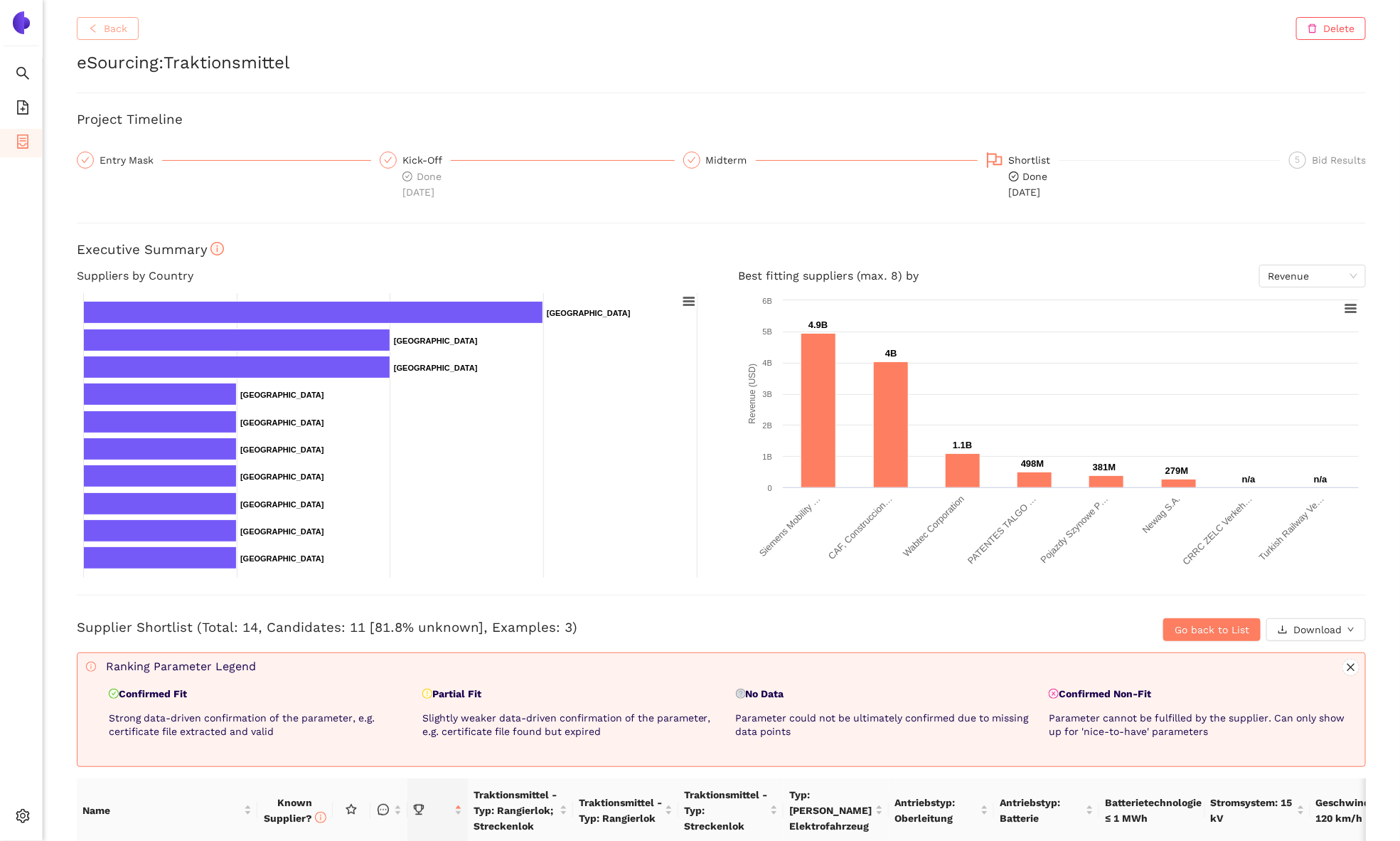
click at [92, 23] on icon "left" at bounding box center [93, 28] width 10 height 10
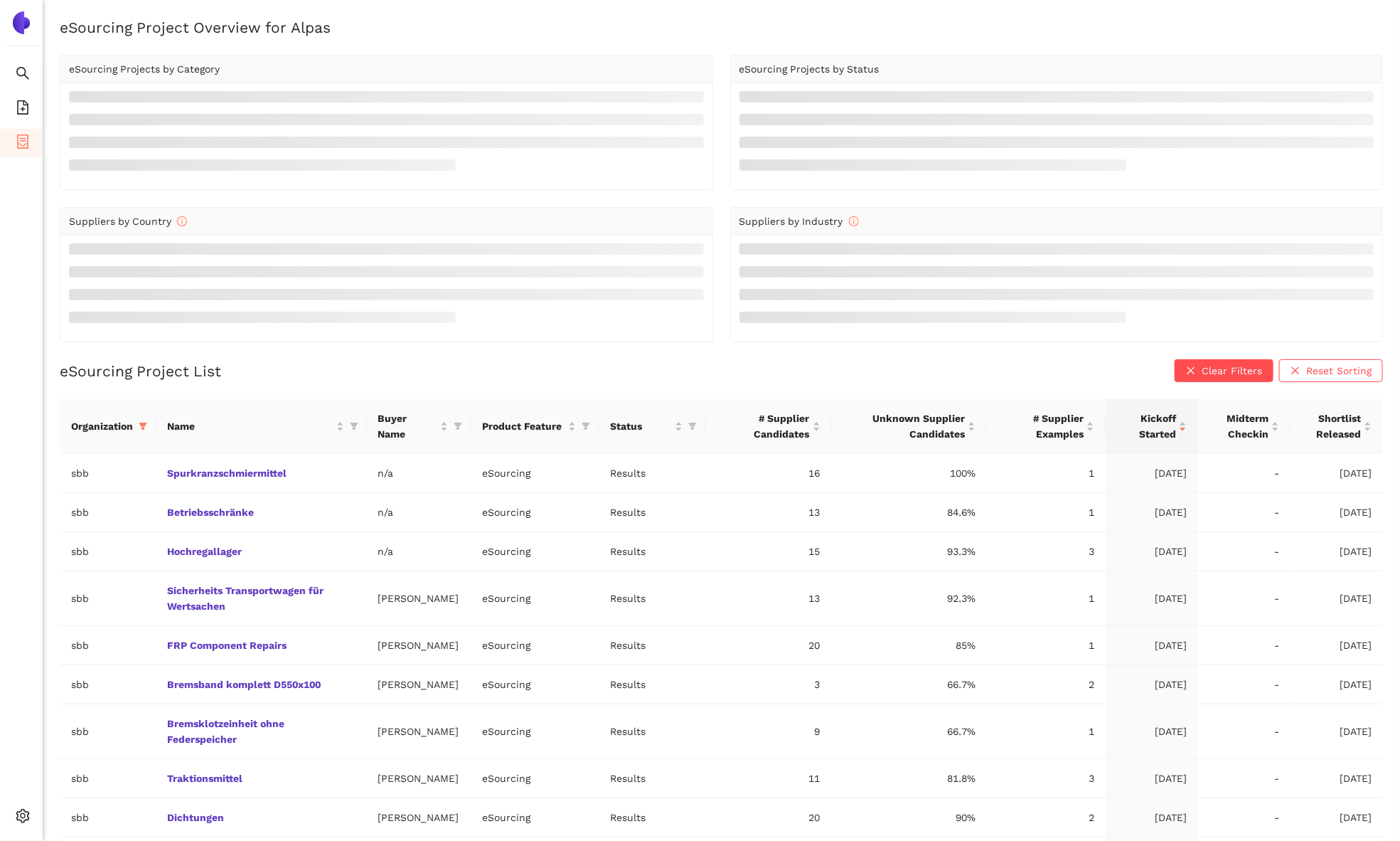
scroll to position [91, 0]
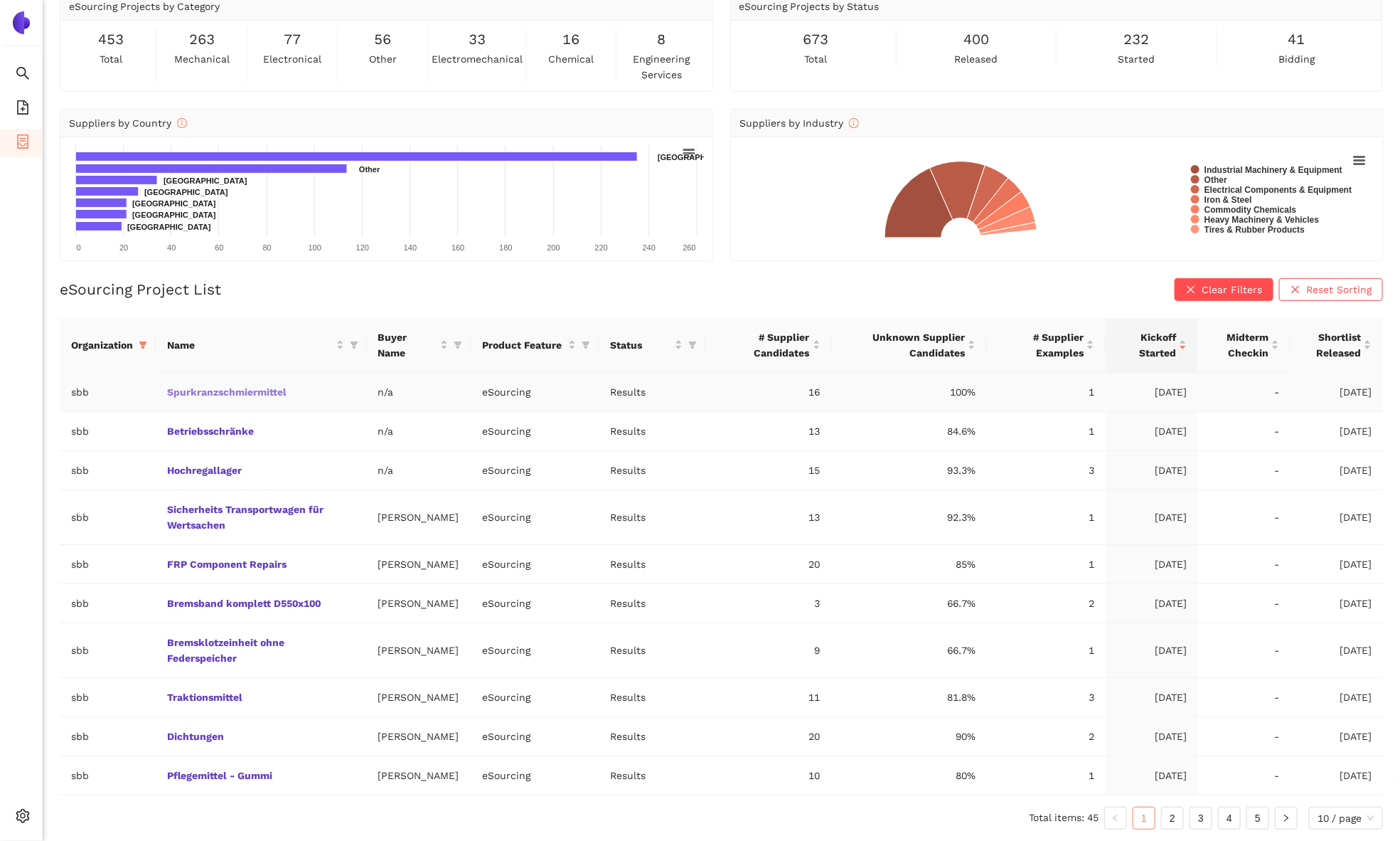
click at [0, 0] on link "Spurkranzschmiermittel" at bounding box center [0, 0] width 0 height 0
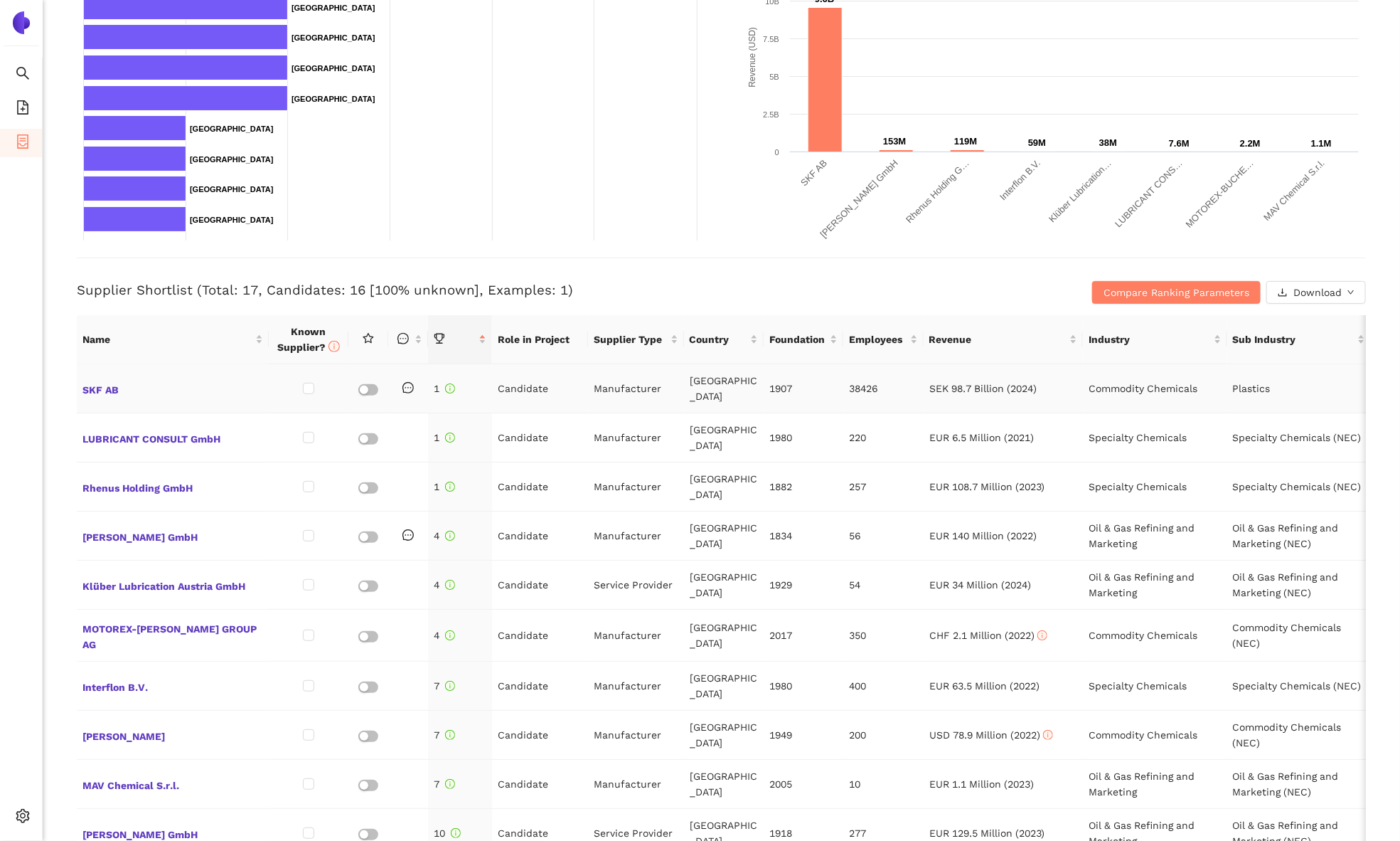
click at [105, 371] on td "SKF AB" at bounding box center [173, 388] width 192 height 49
click at [107, 389] on span "SKF AB" at bounding box center [173, 389] width 180 height 19
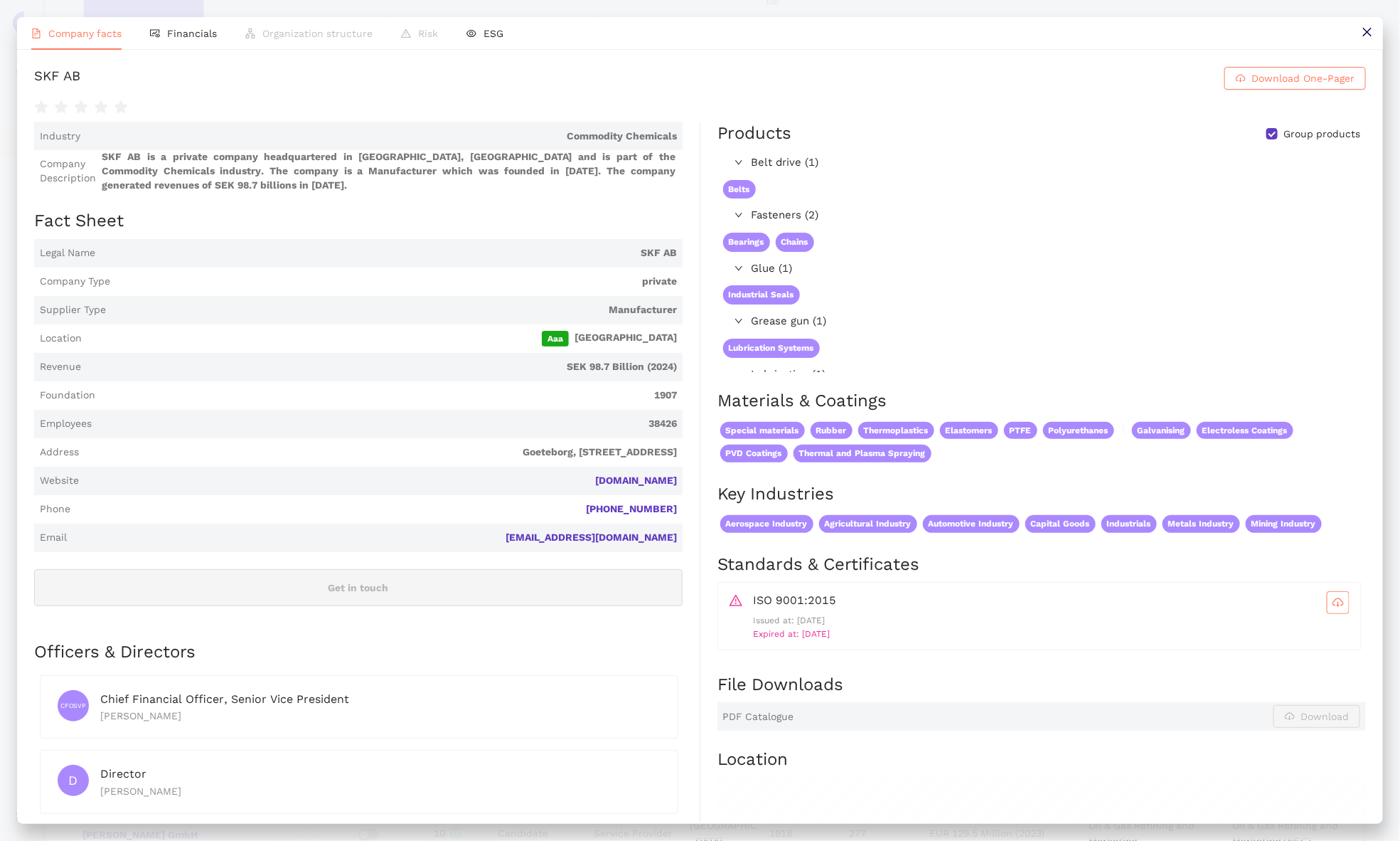
scroll to position [566, 0]
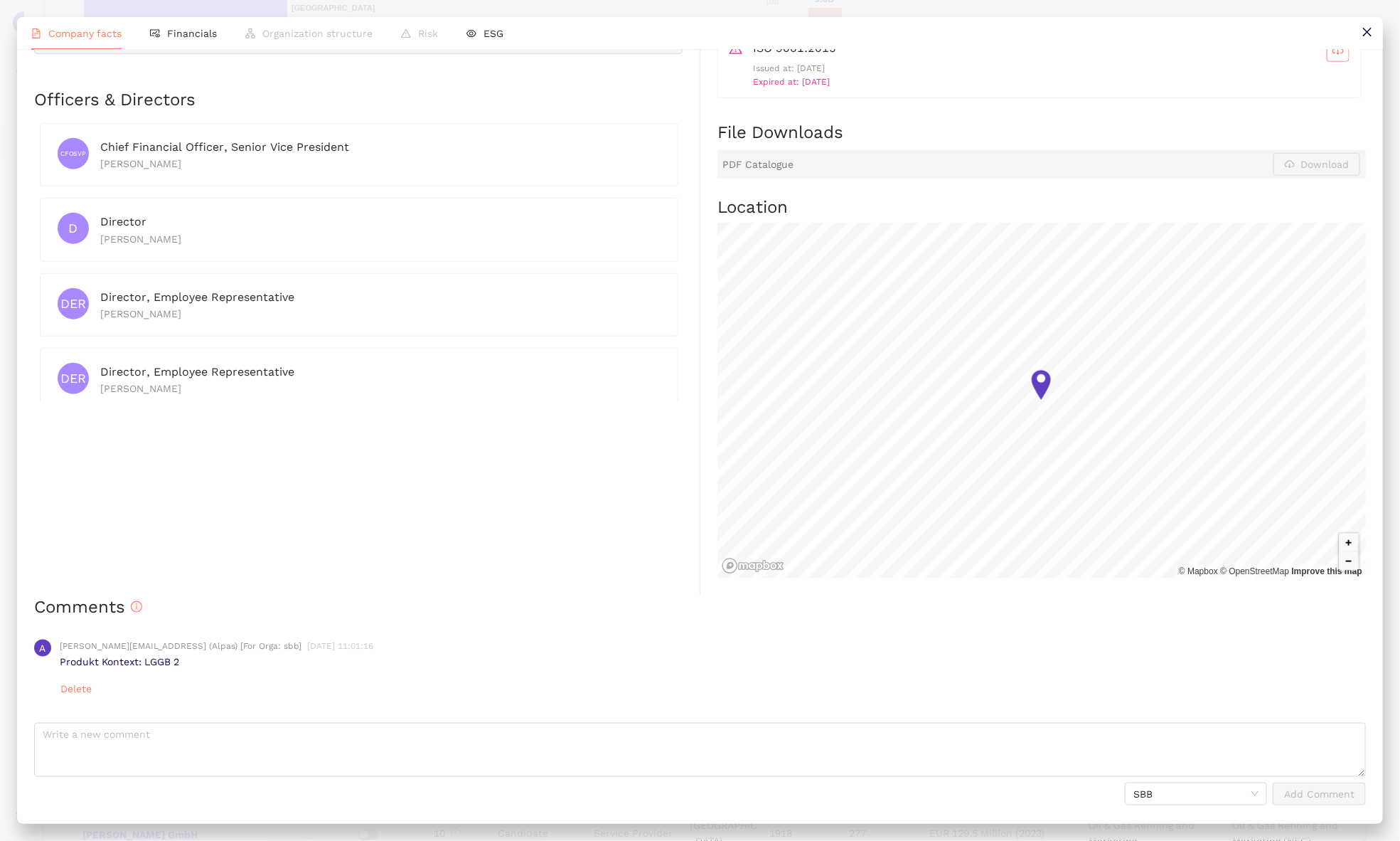
click at [114, 664] on p "Produkt Kontext: LGGB 2" at bounding box center [712, 662] width 1306 height 15
drag, startPoint x: 114, startPoint y: 664, endPoint x: 197, endPoint y: 664, distance: 83.0
click at [197, 664] on p "Produkt Kontext: LGGB 2" at bounding box center [712, 662] width 1306 height 15
click at [196, 664] on p "Produkt Kontext: LGGB 2" at bounding box center [712, 662] width 1306 height 15
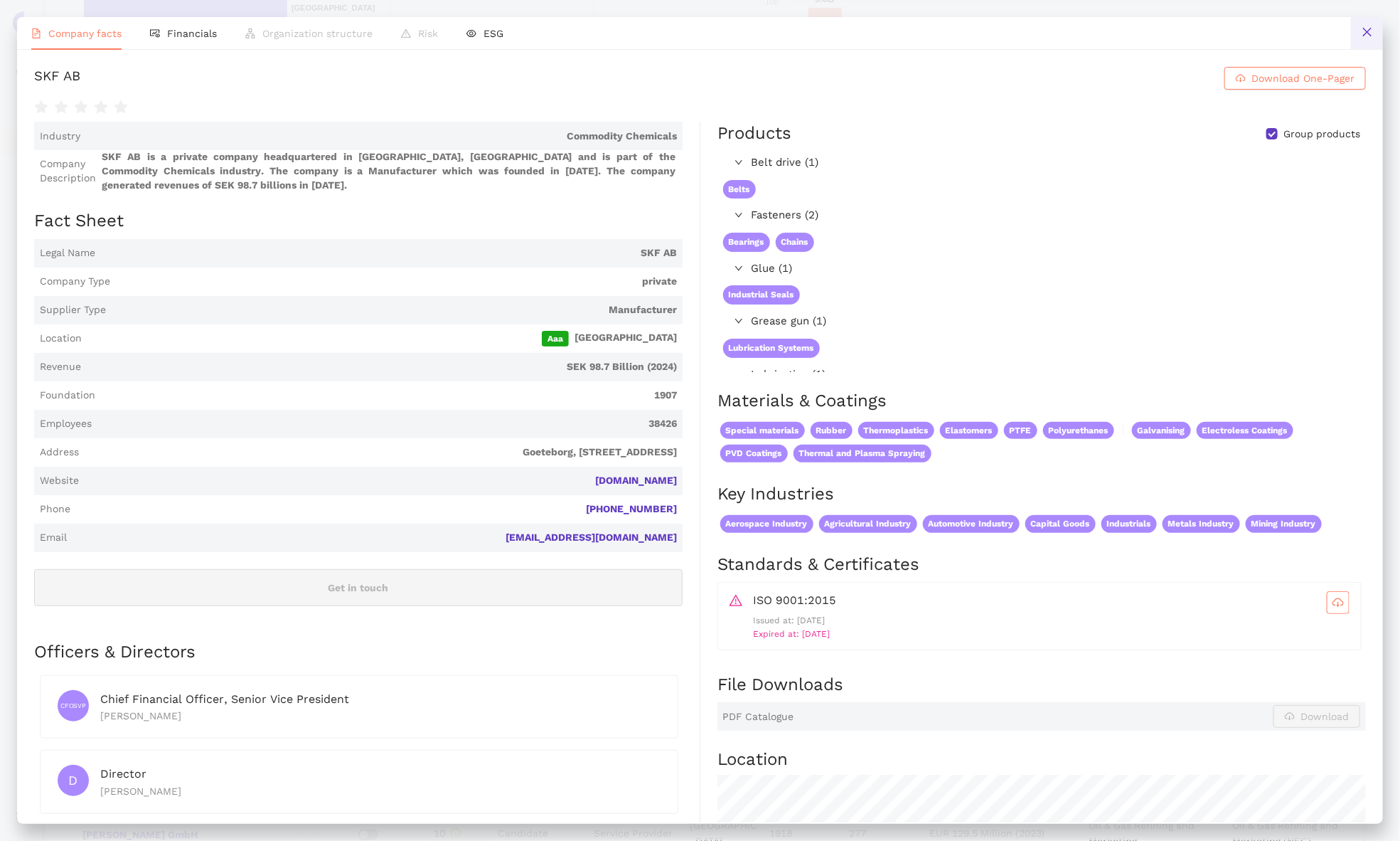
click at [1371, 36] on icon "close" at bounding box center [1367, 32] width 11 height 11
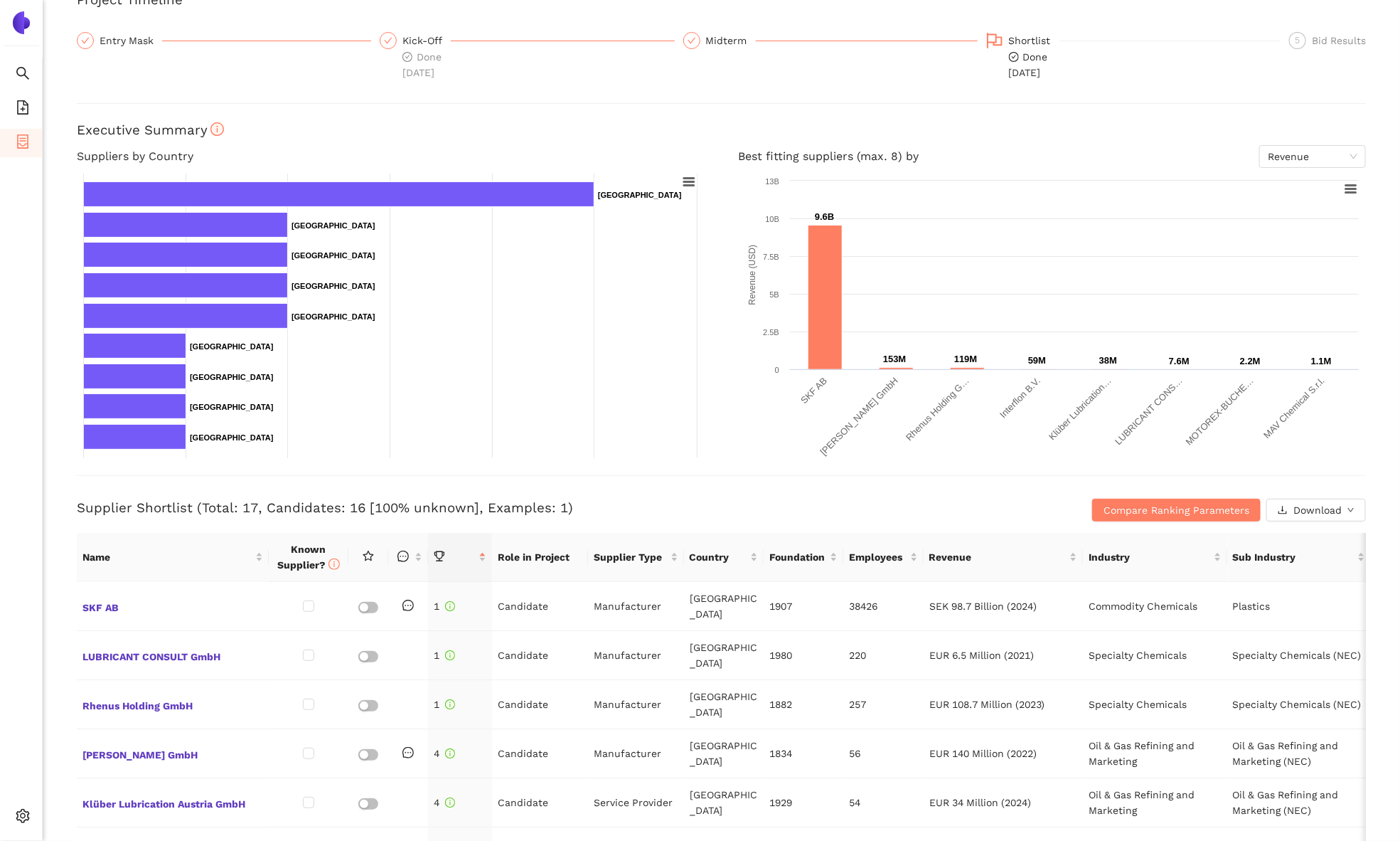
scroll to position [163, 0]
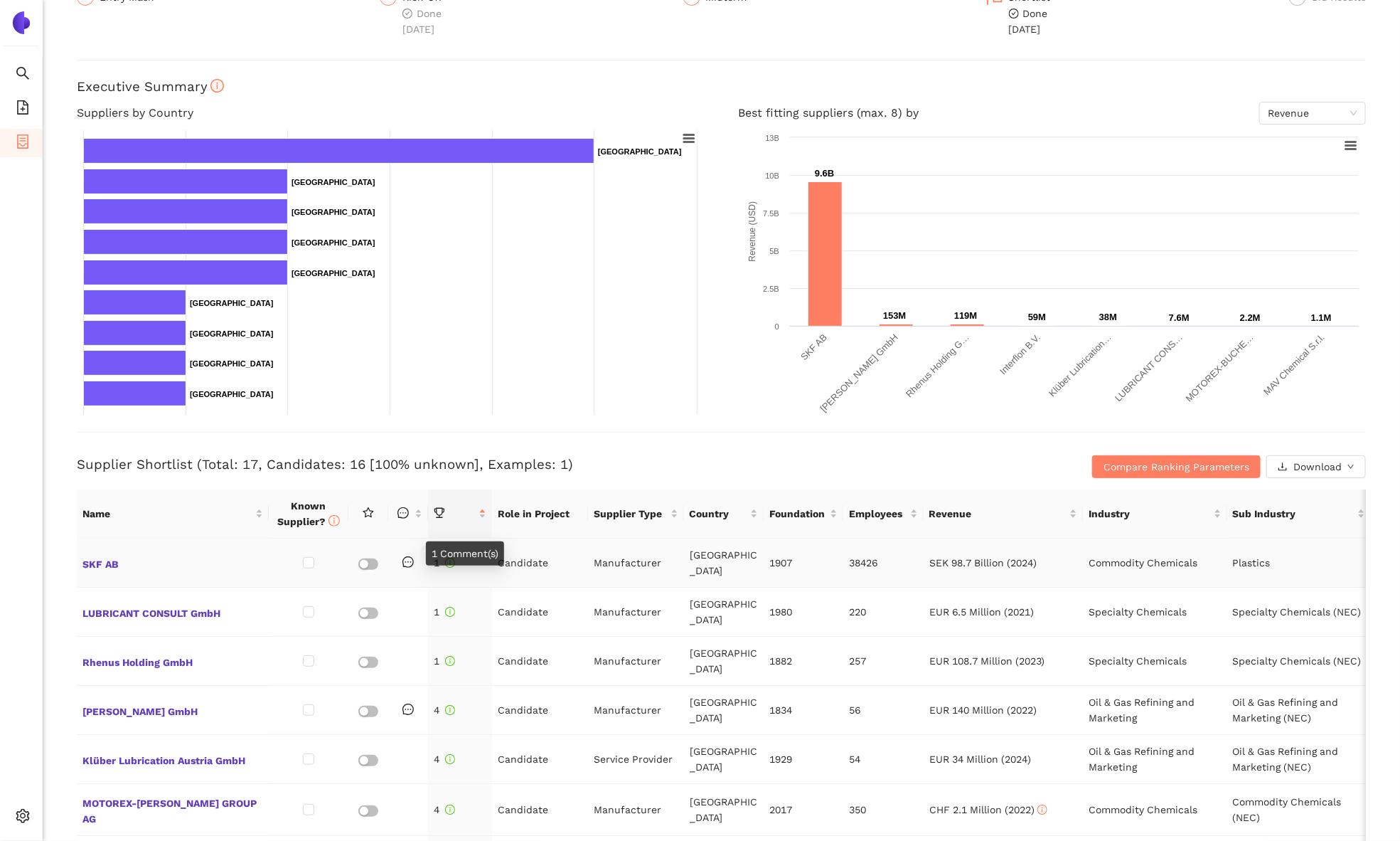
click at [408, 556] on icon "message" at bounding box center [407, 562] width 11 height 11
click at [1171, 461] on span "Compare Ranking Parameters" at bounding box center [1176, 467] width 146 height 15
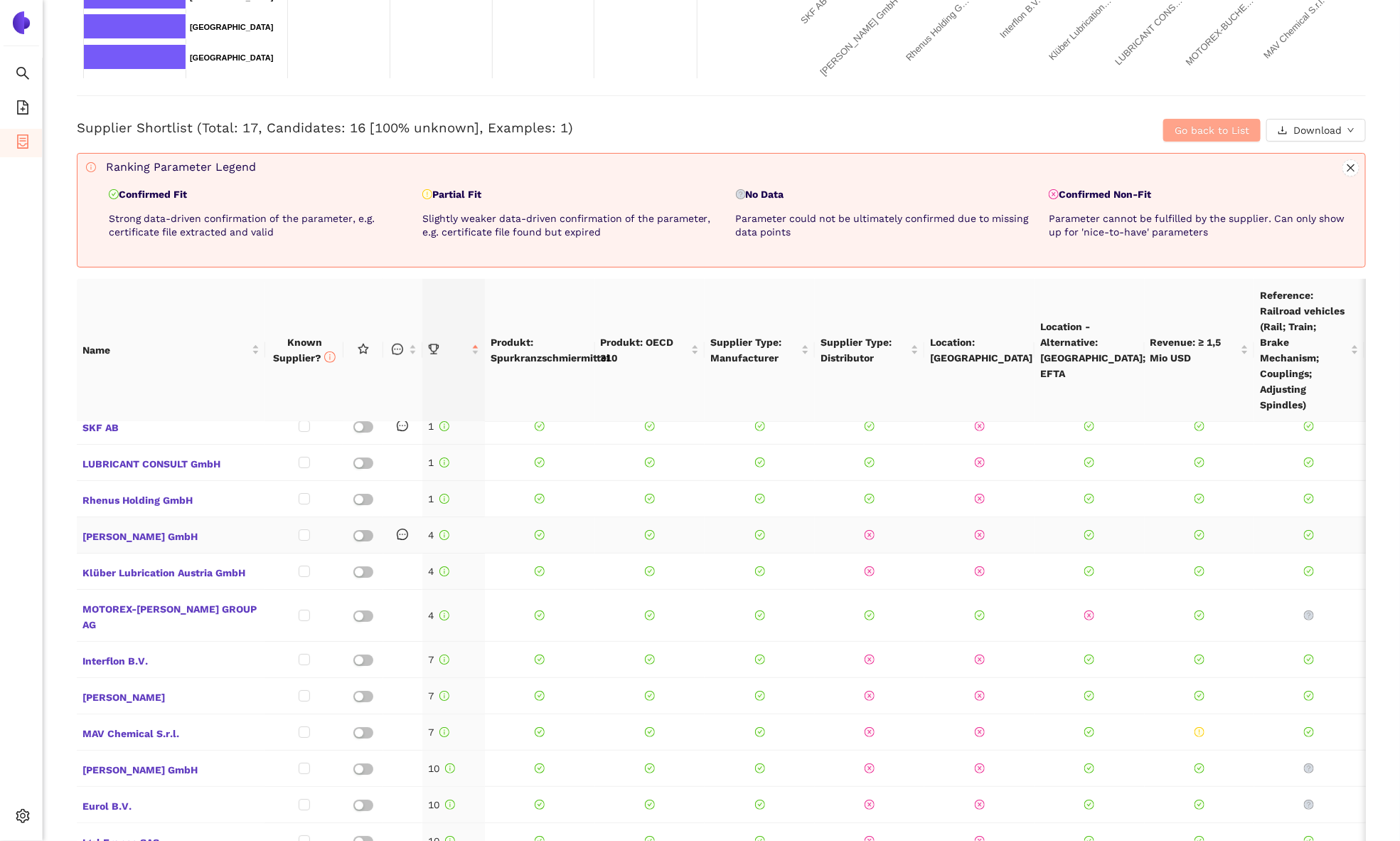
scroll to position [18, 0]
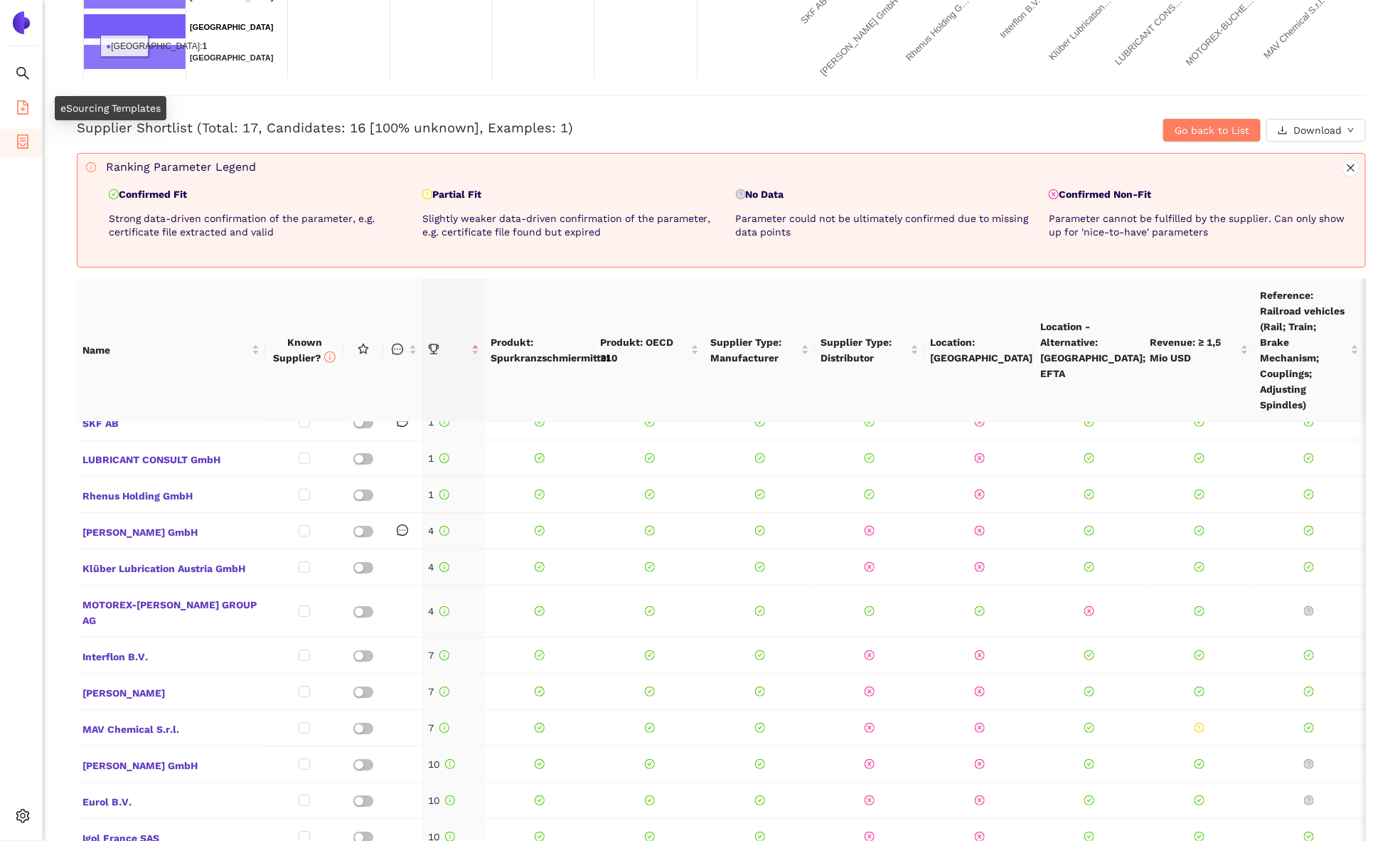
click at [13, 108] on li "eSourcing Templates" at bounding box center [21, 109] width 42 height 28
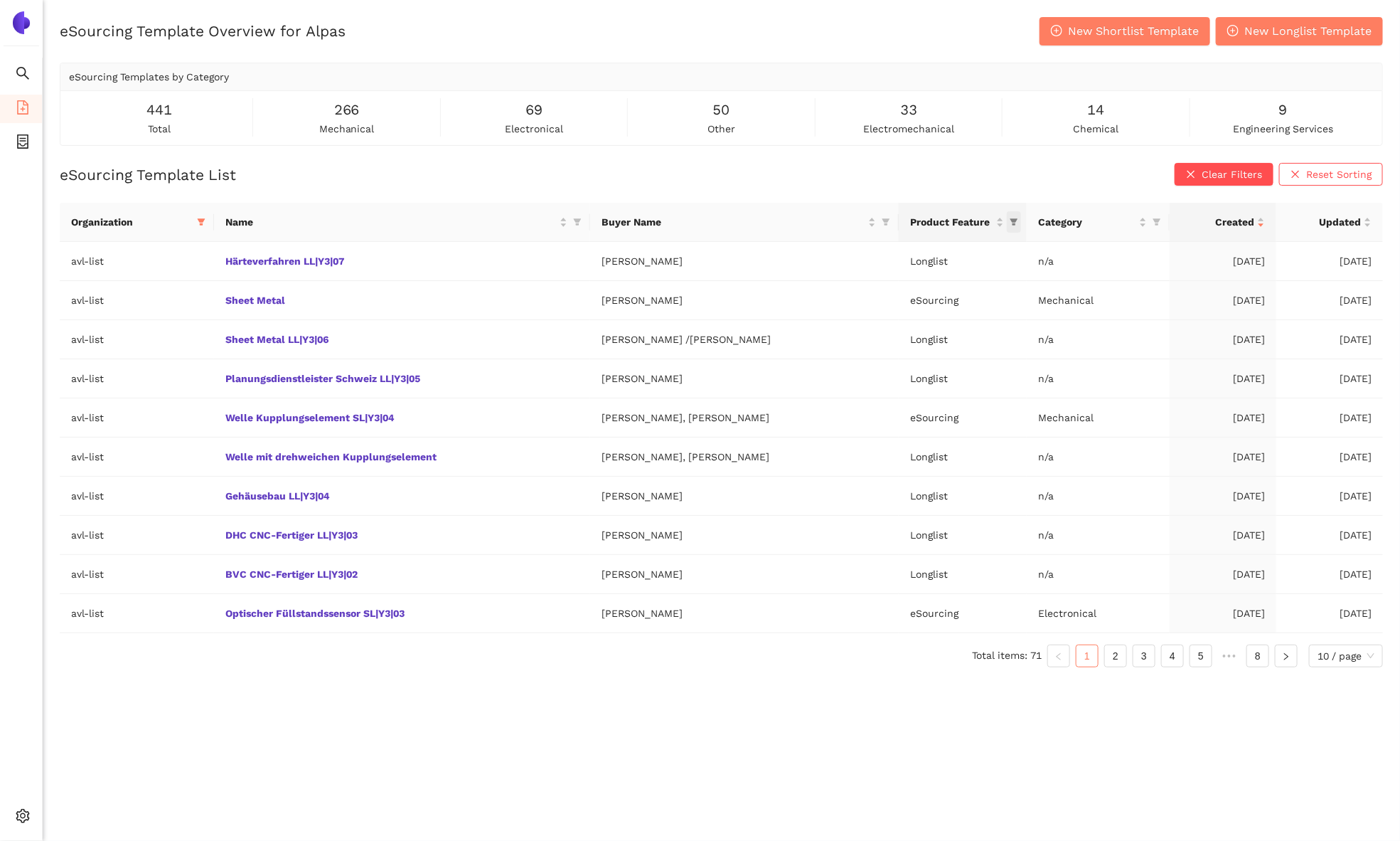
click at [1012, 221] on icon "filter" at bounding box center [1014, 222] width 8 height 7
click at [909, 298] on span "eSourcing" at bounding box center [947, 306] width 124 height 15
checkbox input "true"
click at [1004, 338] on span "OK" at bounding box center [1000, 334] width 14 height 15
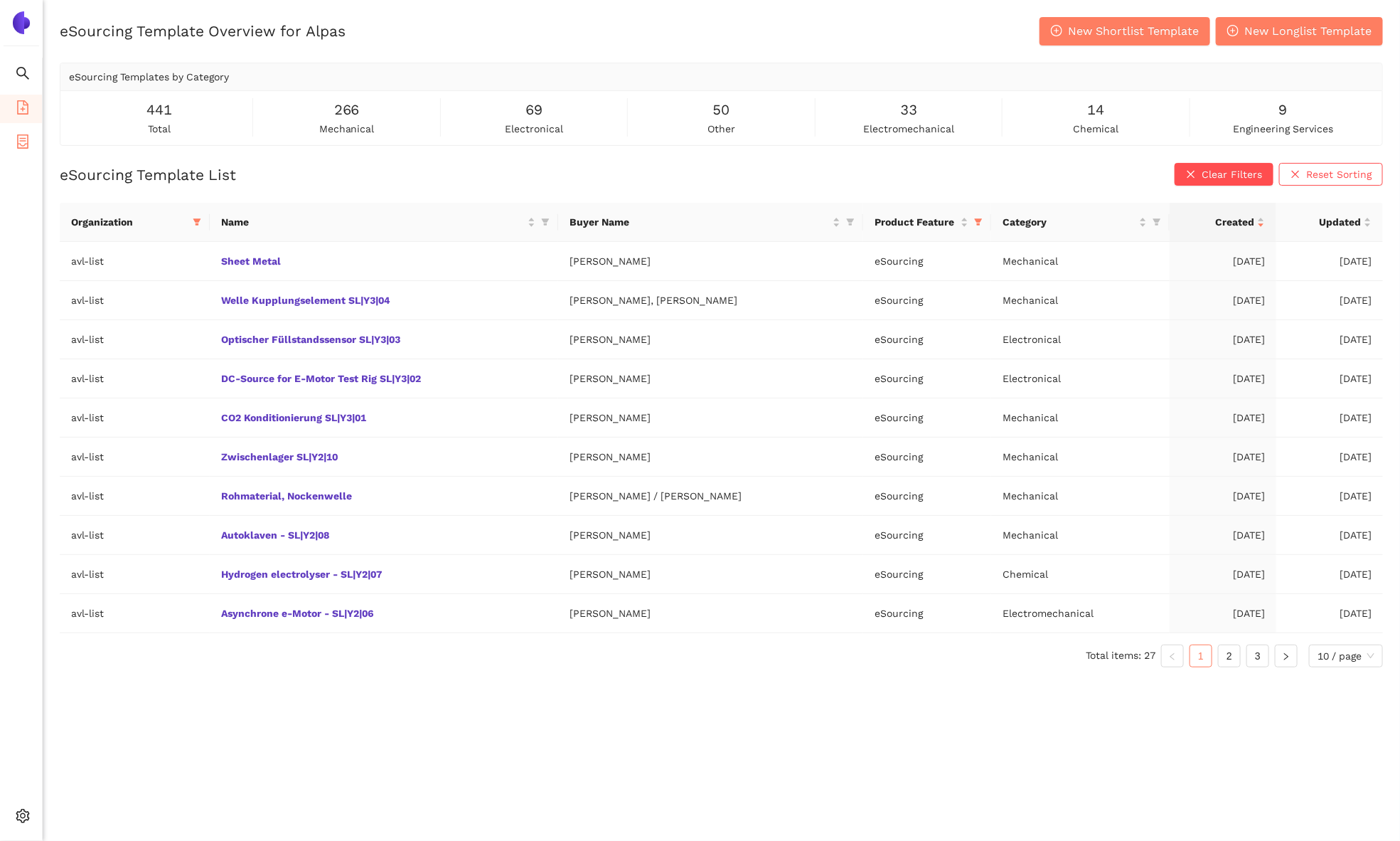
click at [26, 138] on icon "container" at bounding box center [22, 141] width 15 height 15
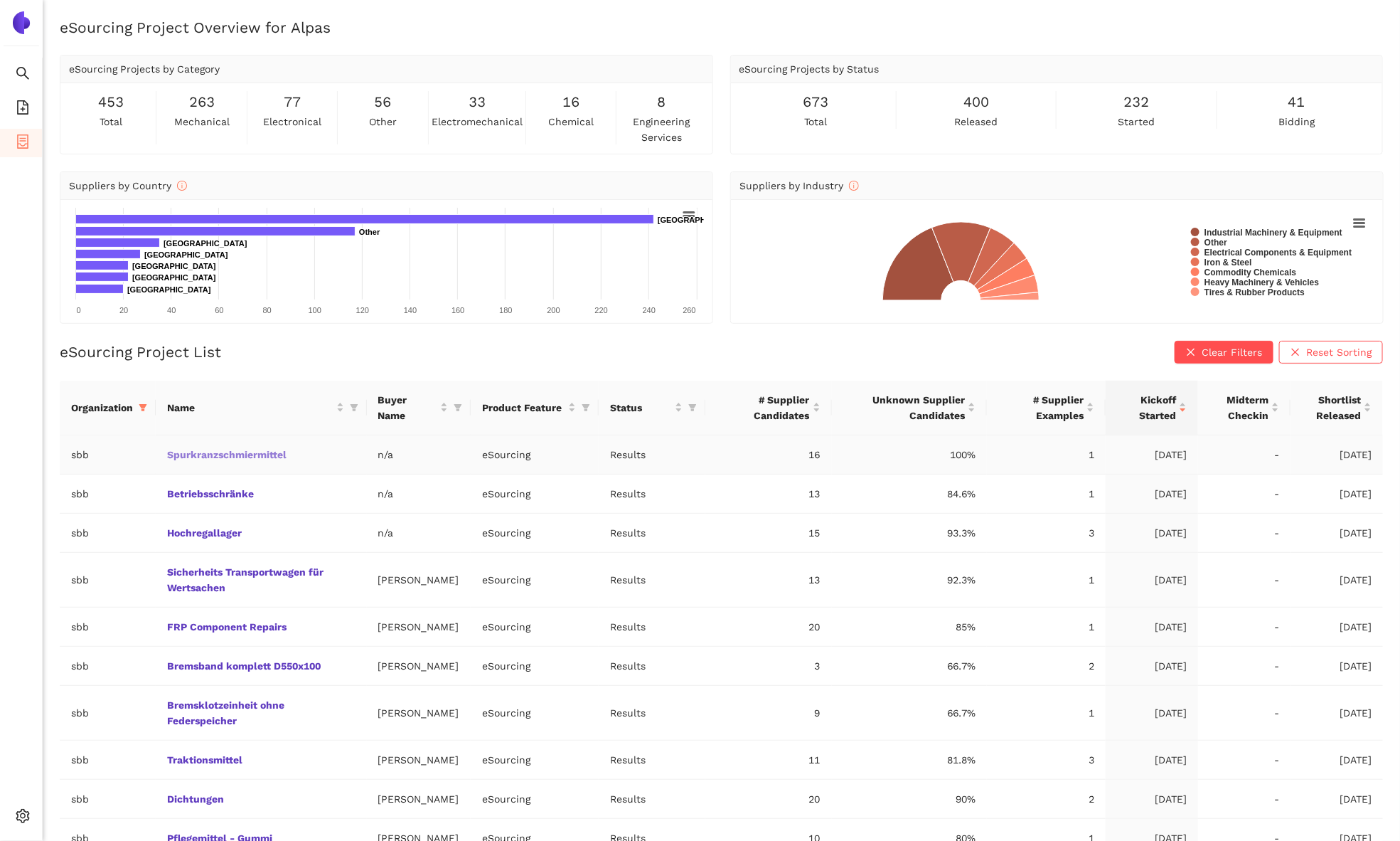
click at [0, 0] on link "Spurkranzschmiermittel" at bounding box center [0, 0] width 0 height 0
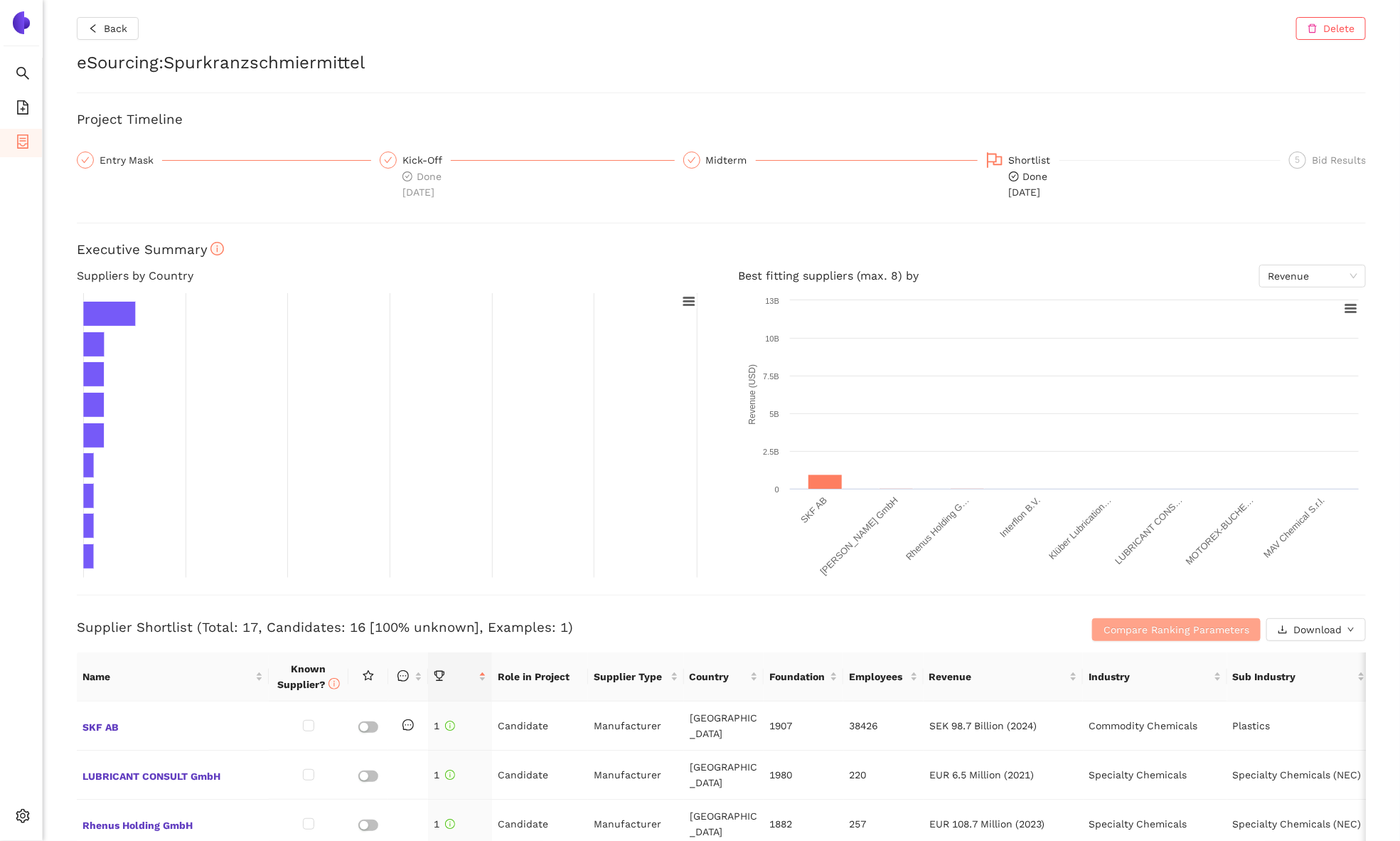
click at [1126, 627] on span "Compare Ranking Parameters" at bounding box center [1176, 629] width 146 height 15
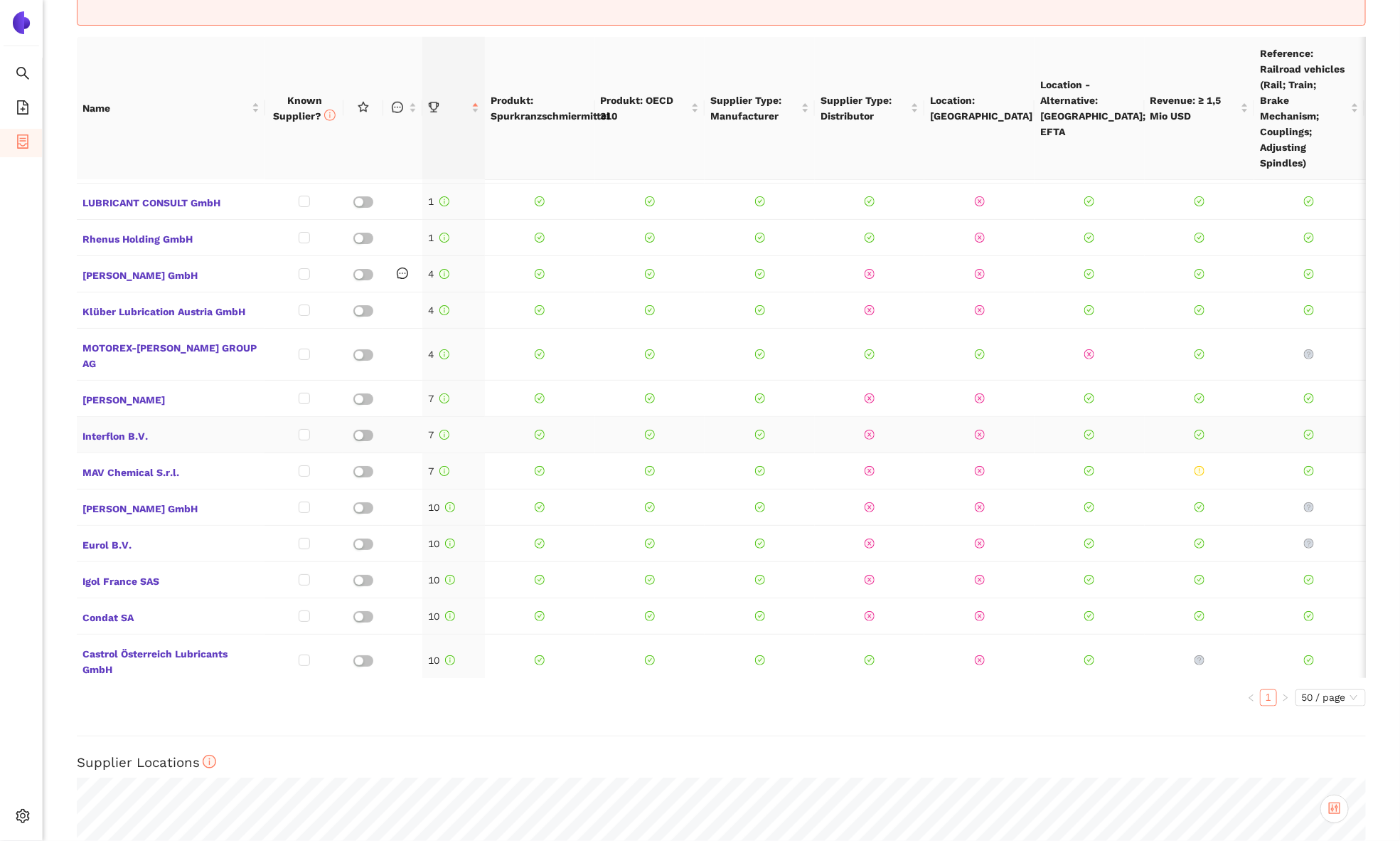
scroll to position [131, 0]
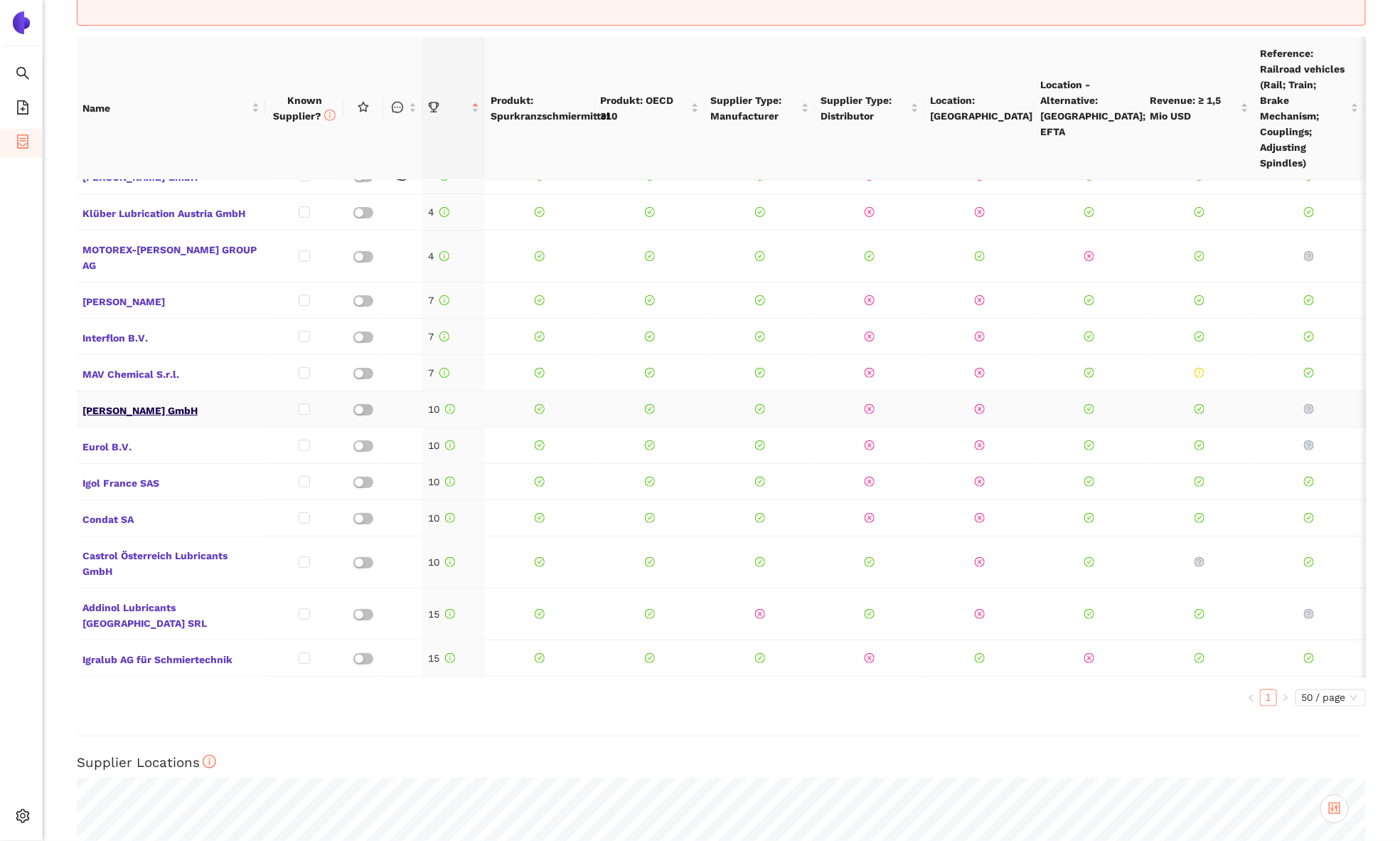
click at [191, 400] on span "[PERSON_NAME] GmbH" at bounding box center [171, 409] width 177 height 19
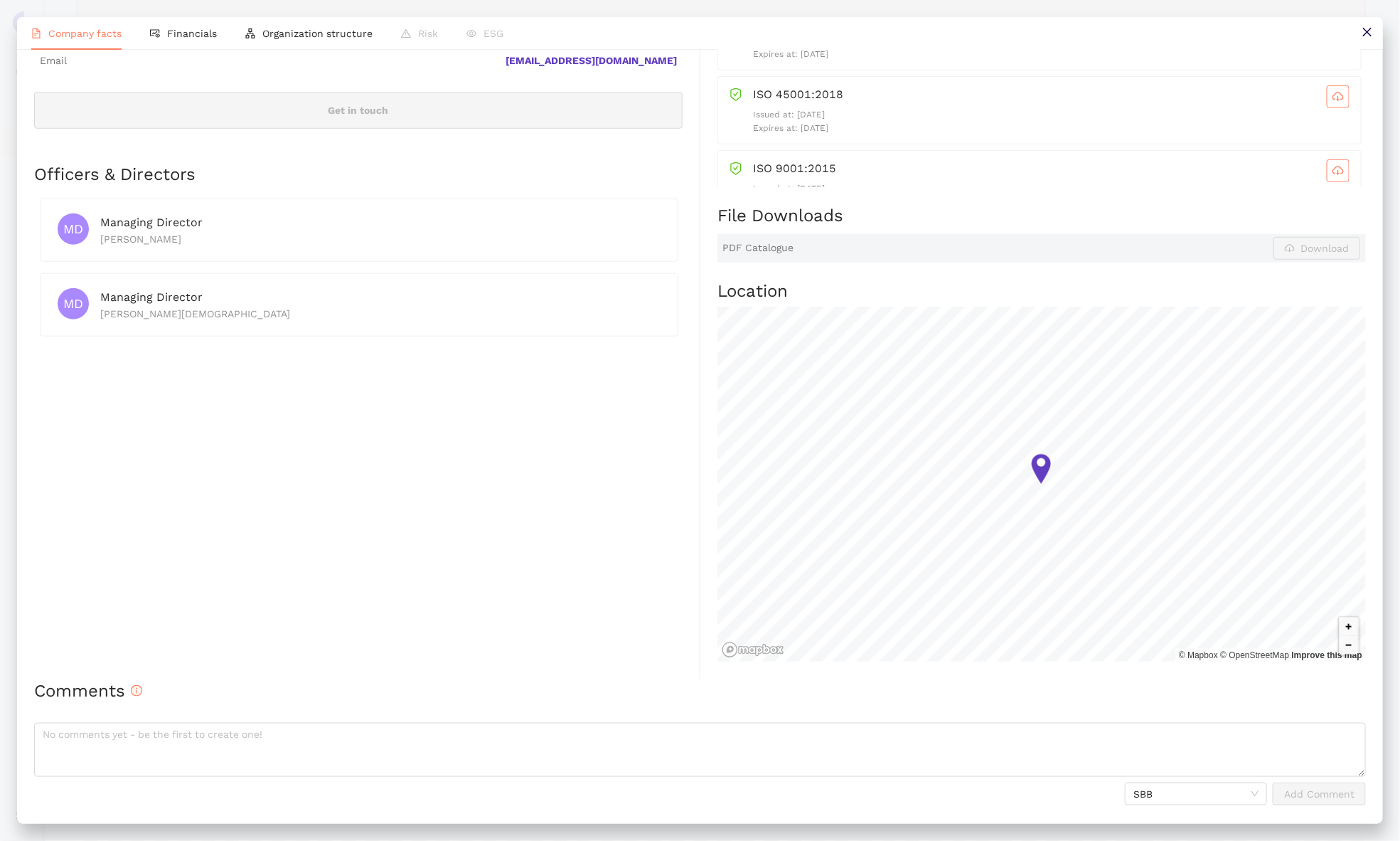
scroll to position [0, 0]
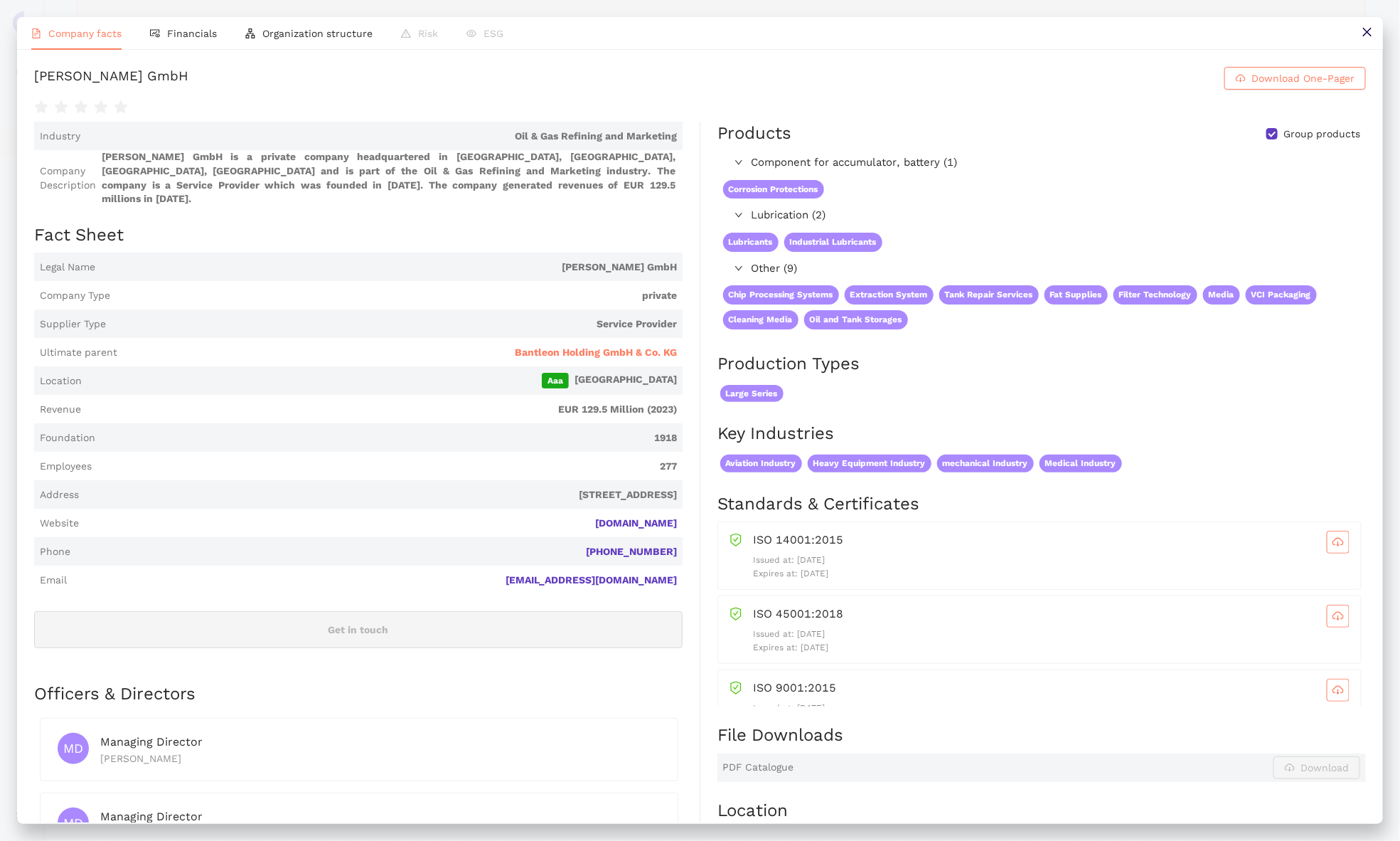
click at [1357, 32] on button at bounding box center [1366, 32] width 32 height 32
